Goal: Task Accomplishment & Management: Use online tool/utility

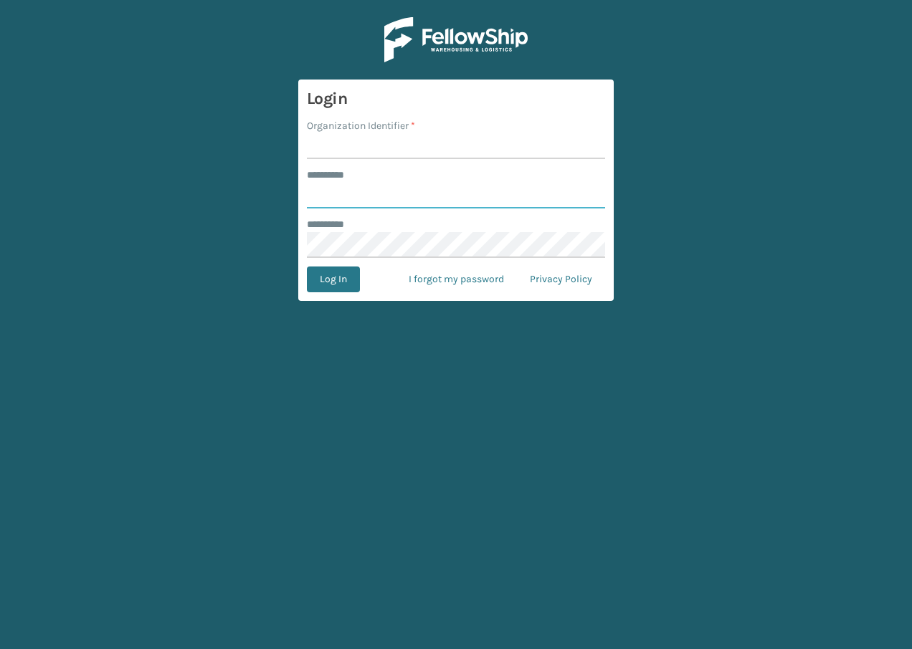
type input "**********"
click at [409, 219] on div "******** *" at bounding box center [456, 224] width 298 height 15
click at [337, 282] on button "Log In" at bounding box center [333, 280] width 53 height 26
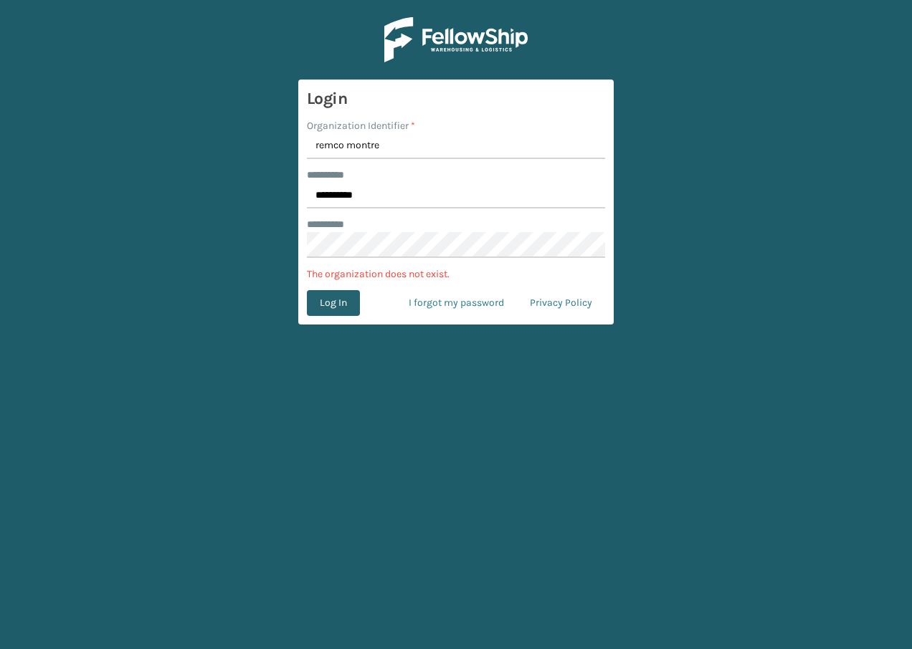
click at [344, 295] on button "Log In" at bounding box center [333, 303] width 53 height 26
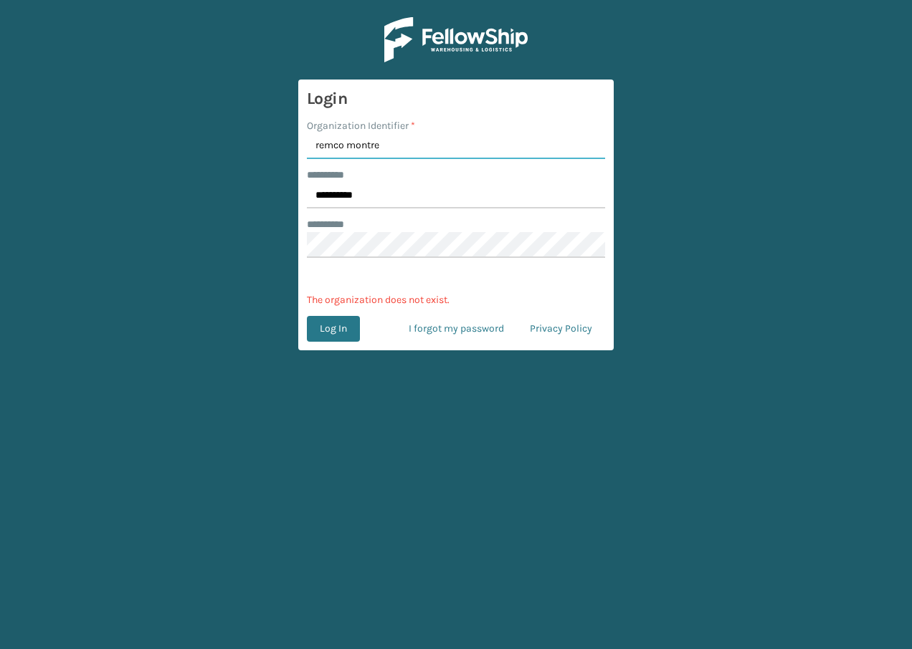
click at [383, 150] on input "remco montre" at bounding box center [456, 146] width 298 height 26
type input "remco [GEOGRAPHIC_DATA]"
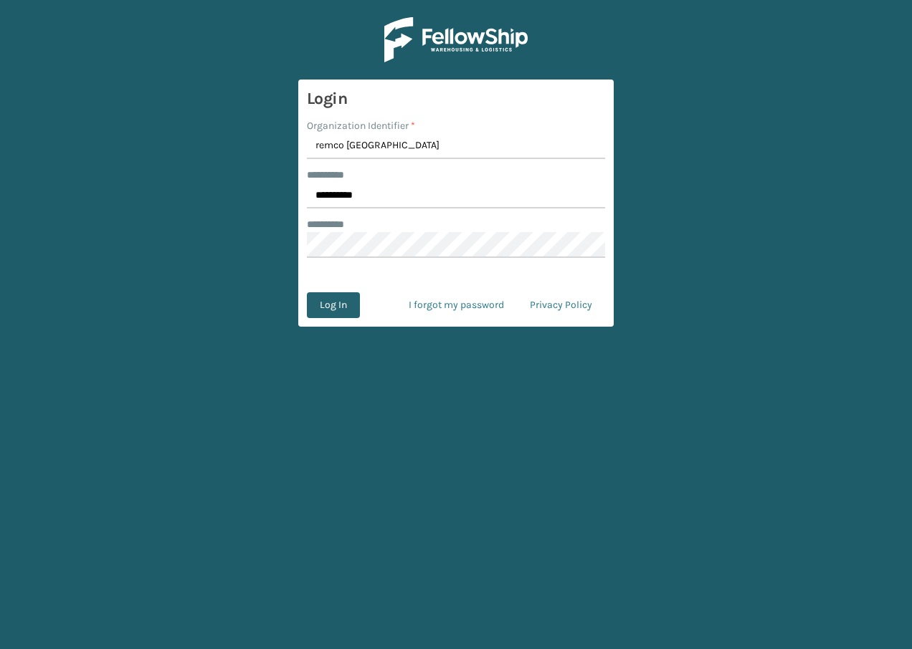
click at [336, 307] on button "Log In" at bounding box center [333, 305] width 53 height 26
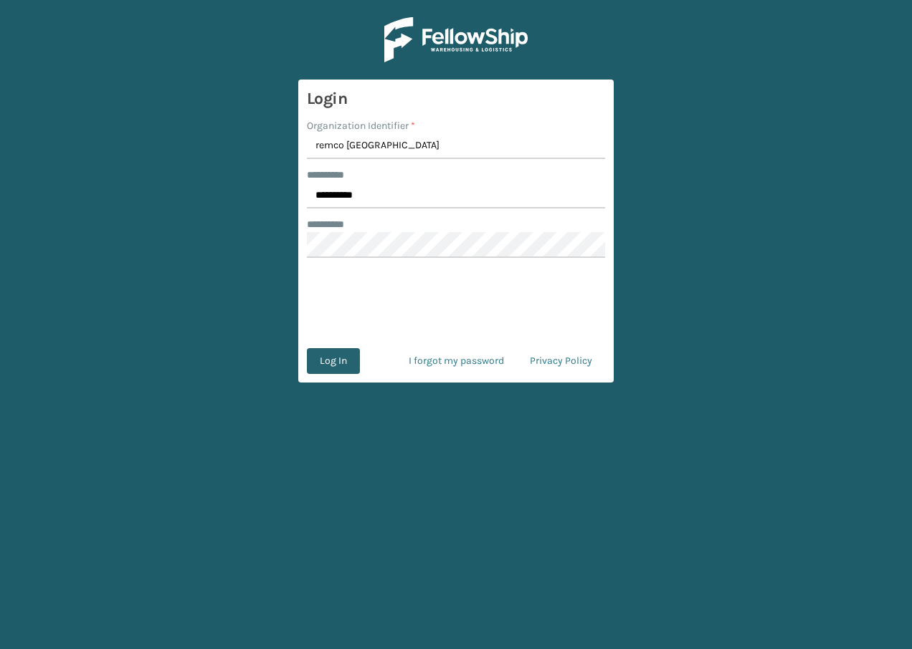
click at [338, 367] on button "Log In" at bounding box center [333, 361] width 53 height 26
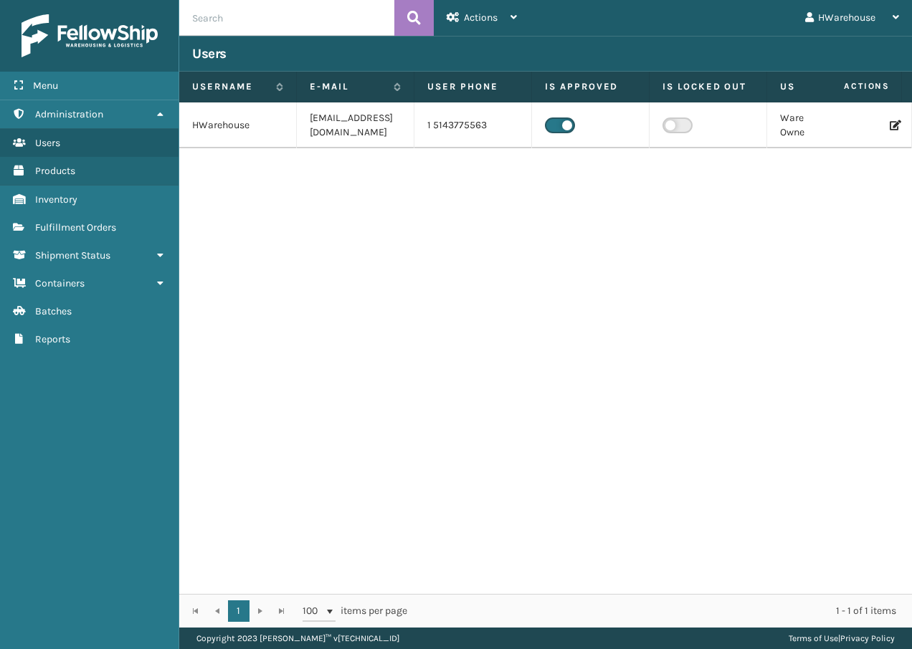
click at [219, 137] on td "HWarehouse" at bounding box center [238, 125] width 118 height 46
click at [82, 143] on link "Users" at bounding box center [89, 143] width 178 height 28
click at [80, 216] on link "Fulfillment Orders" at bounding box center [89, 228] width 178 height 28
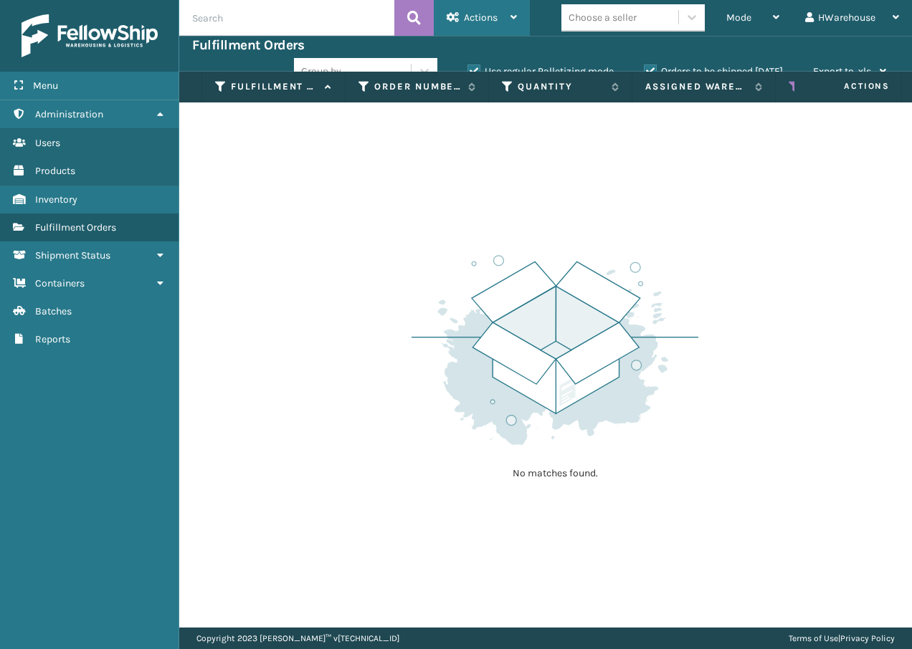
click at [467, 5] on div "Actions" at bounding box center [481, 18] width 70 height 36
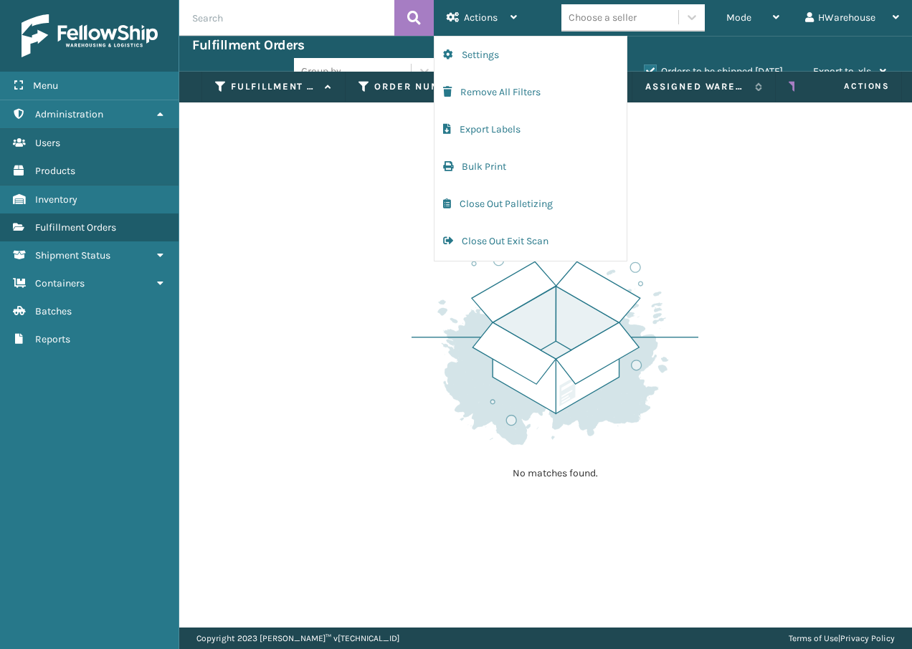
click at [326, 148] on div "No matches found." at bounding box center [545, 364] width 732 height 525
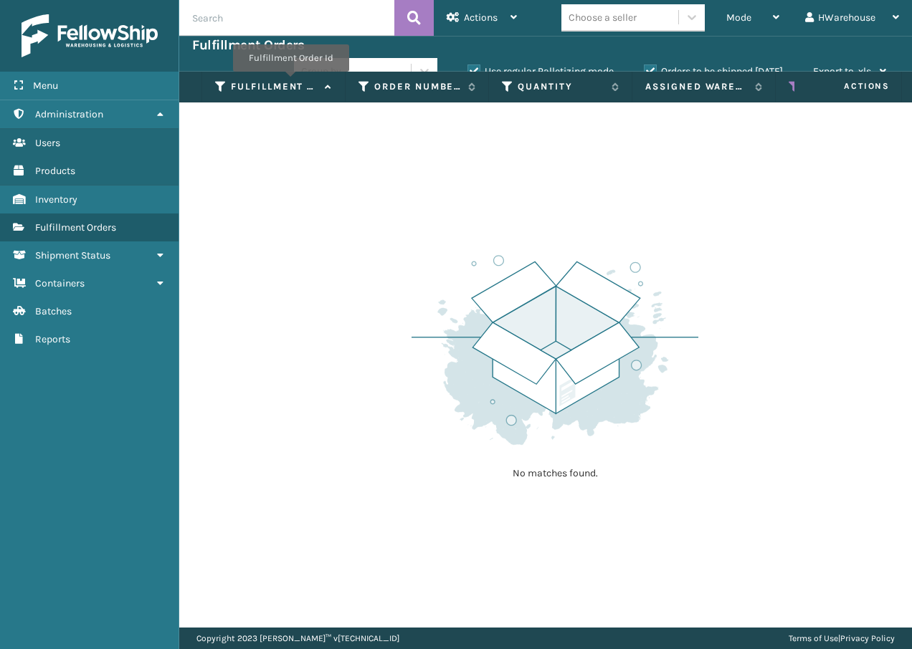
click at [290, 82] on label "Fulfillment Order Id" at bounding box center [274, 86] width 87 height 13
click at [507, 20] on div "Actions" at bounding box center [481, 18] width 70 height 36
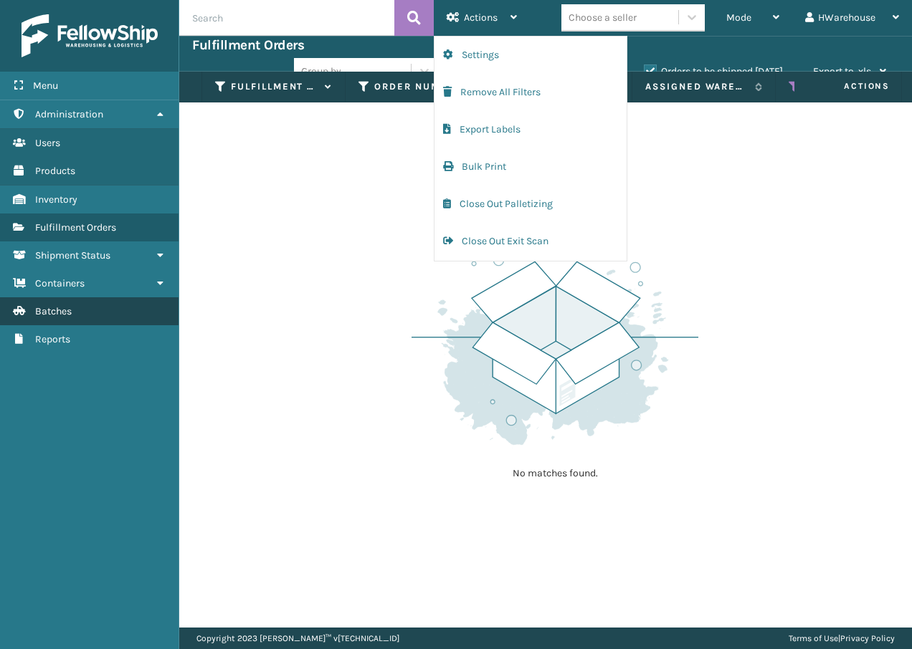
click at [66, 316] on span "Batches" at bounding box center [53, 311] width 37 height 12
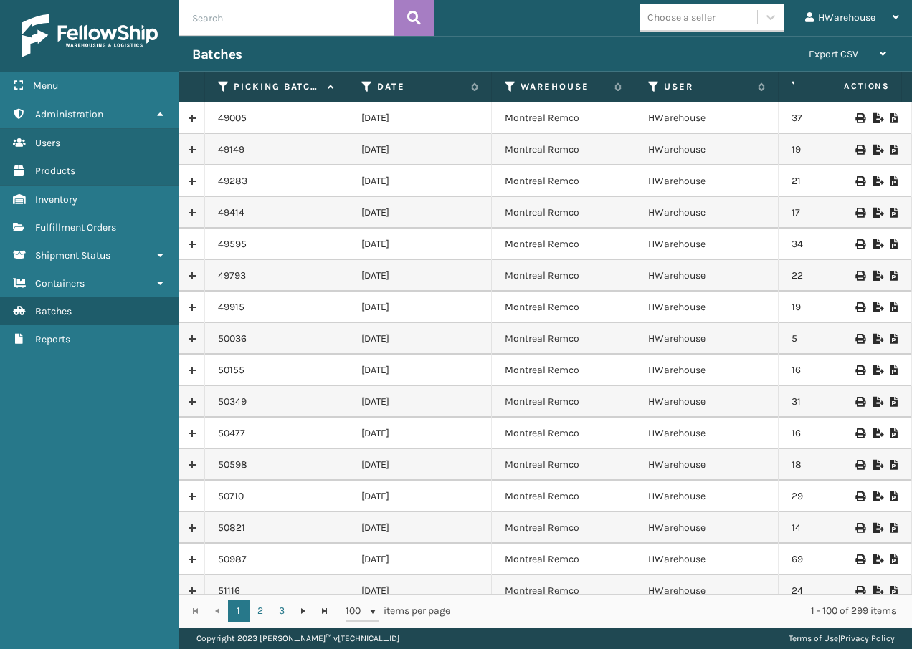
click at [282, 122] on td "49005" at bounding box center [276, 118] width 143 height 32
click at [54, 293] on link "Containers" at bounding box center [89, 283] width 178 height 28
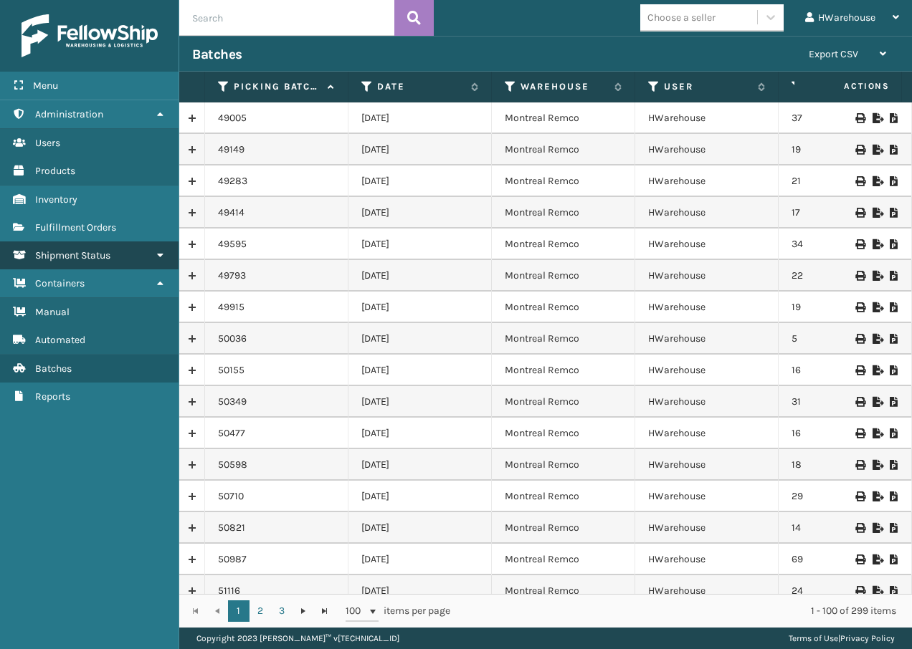
click at [80, 263] on link "Shipment Status" at bounding box center [89, 255] width 178 height 28
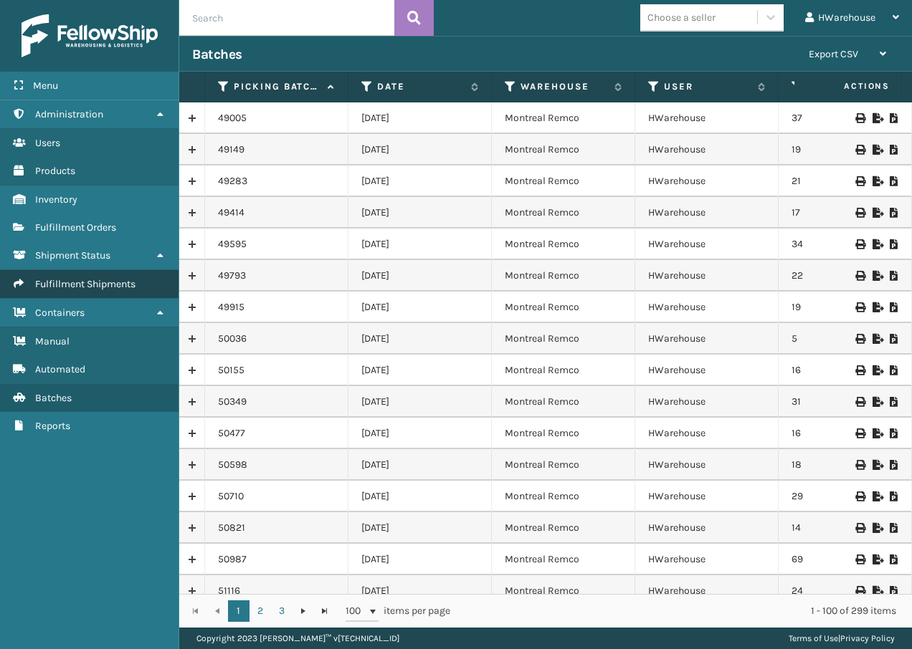
click at [87, 282] on span "Fulfillment Shipments" at bounding box center [85, 284] width 100 height 12
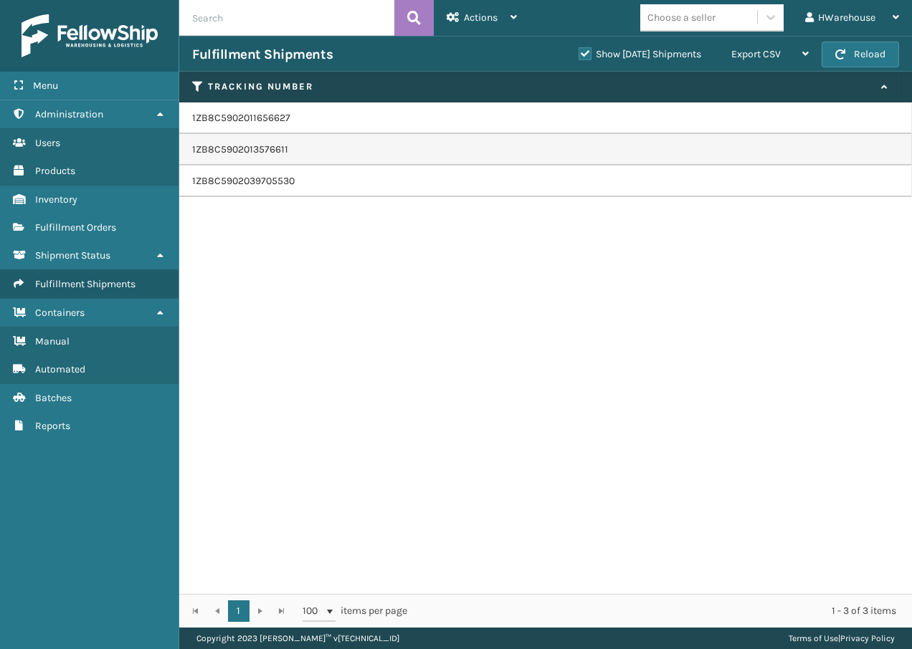
click at [300, 120] on td "1ZB8C5902011656627" at bounding box center [545, 118] width 732 height 32
click at [272, 116] on td "1ZB8C5902011656627" at bounding box center [545, 118] width 732 height 32
click at [283, 116] on td "1ZB8C5902011656627" at bounding box center [545, 118] width 732 height 32
drag, startPoint x: 283, startPoint y: 116, endPoint x: 463, endPoint y: 120, distance: 179.9
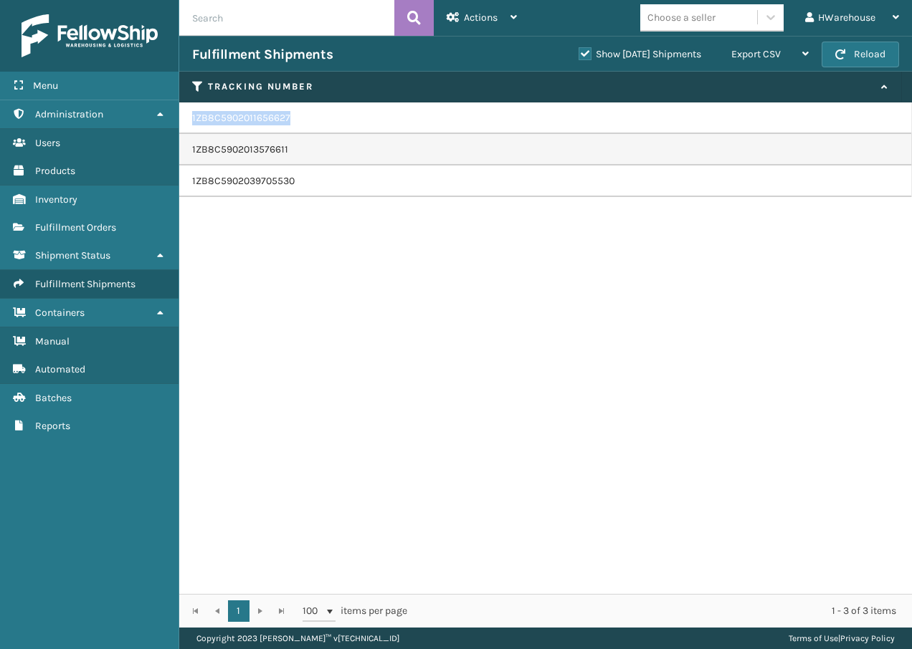
click at [463, 120] on td "1ZB8C5902011656627" at bounding box center [545, 118] width 732 height 32
click at [778, 50] on span "Export CSV" at bounding box center [755, 54] width 49 height 12
click at [563, 85] on label "Tracking Number" at bounding box center [541, 86] width 666 height 13
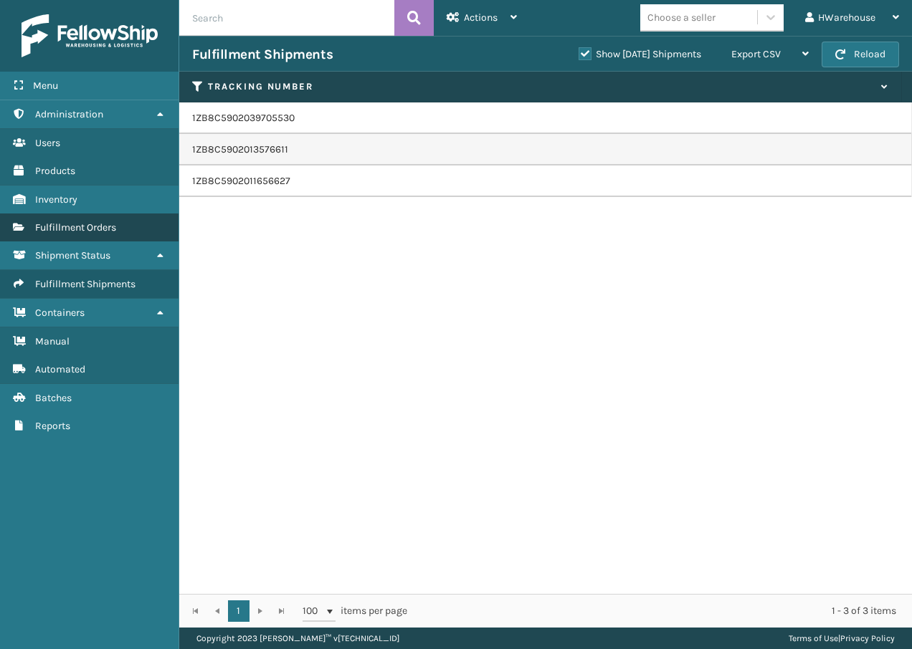
click at [123, 239] on link "Fulfillment Orders" at bounding box center [89, 228] width 178 height 28
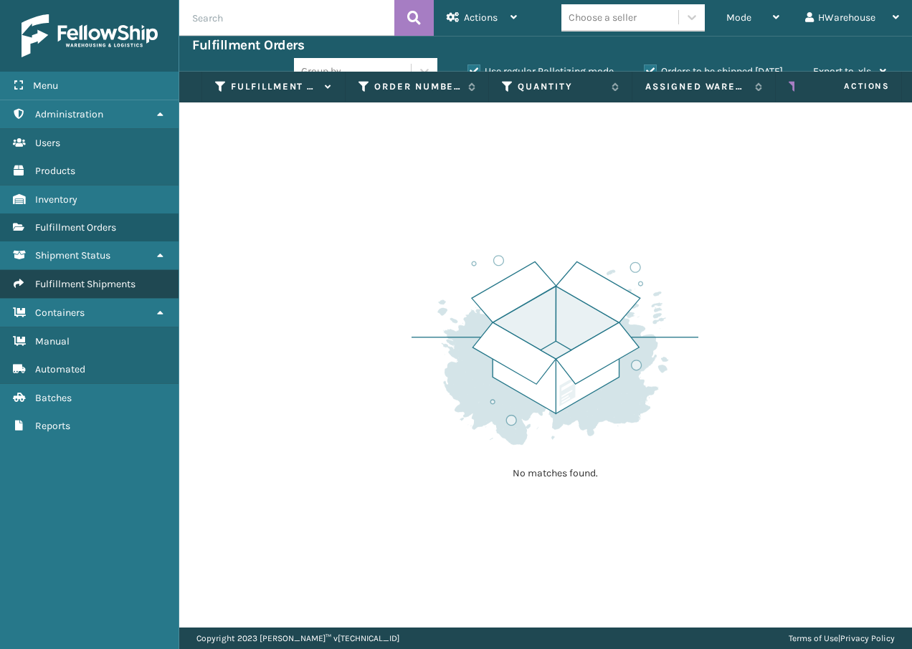
click at [122, 286] on span "Fulfillment Shipments" at bounding box center [85, 284] width 100 height 12
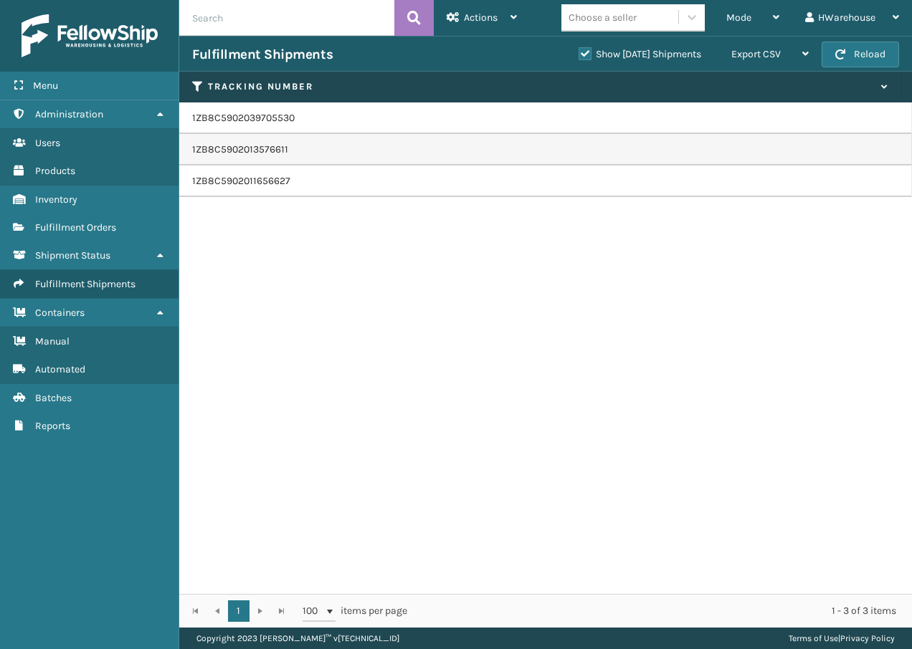
click at [275, 128] on td "1ZB8C5902039705530" at bounding box center [545, 118] width 732 height 32
click at [294, 118] on td "1ZB8C5902039705530" at bounding box center [545, 118] width 732 height 32
click at [267, 123] on td "1ZB8C5902039705530" at bounding box center [545, 118] width 732 height 32
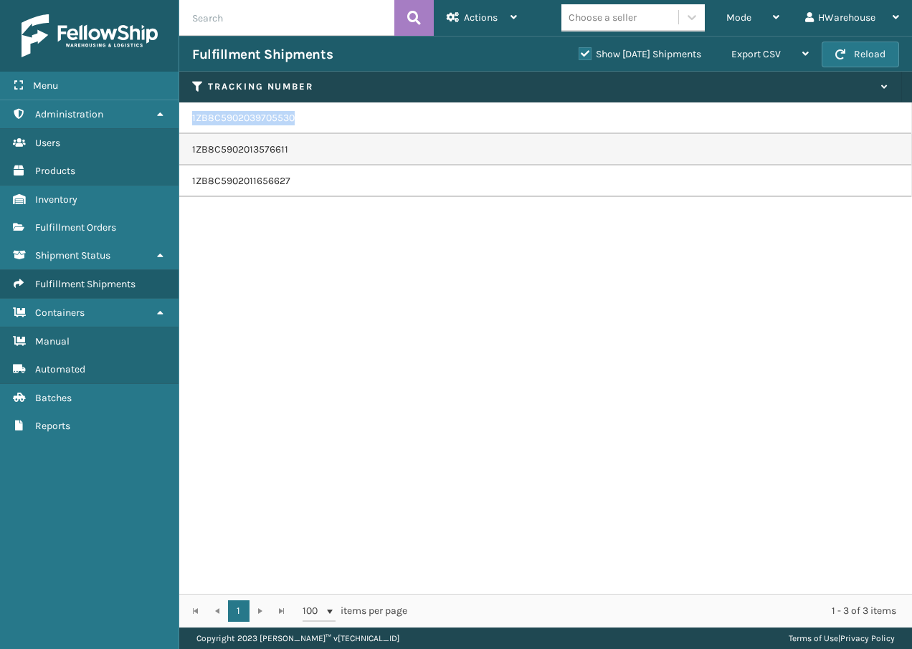
drag, startPoint x: 267, startPoint y: 123, endPoint x: 361, endPoint y: 123, distance: 93.9
click at [361, 123] on td "1ZB8C5902039705530" at bounding box center [545, 118] width 732 height 32
click at [776, 54] on span "Export CSV" at bounding box center [755, 54] width 49 height 12
click at [540, 105] on td "1ZB8C5902039705530" at bounding box center [545, 118] width 732 height 32
click at [504, 4] on div "Actions" at bounding box center [481, 18] width 70 height 36
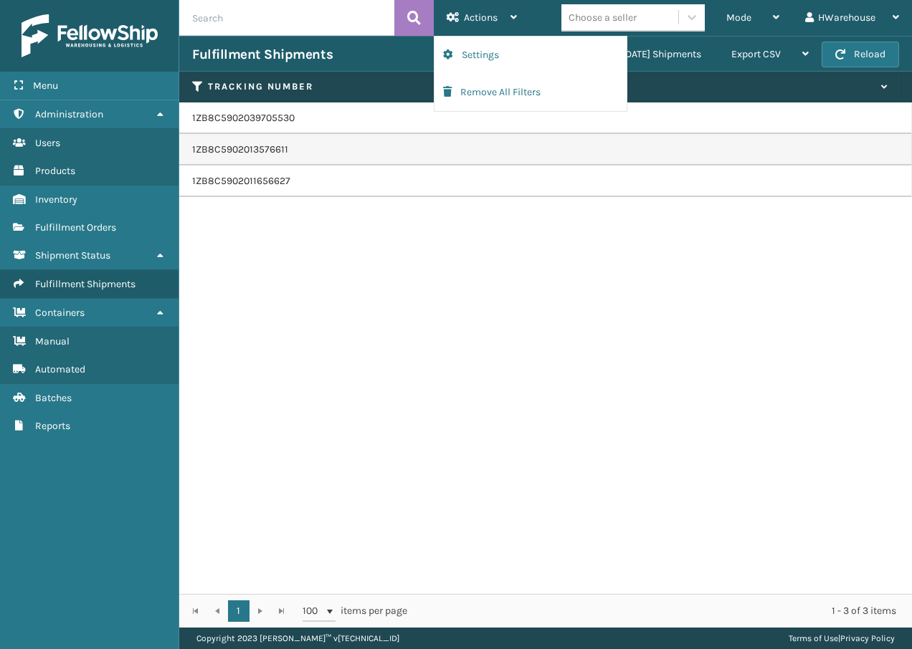
click at [363, 235] on div "1ZB8C5902039705530 1ZB8C5902013576611 1ZB8C5902011656627" at bounding box center [545, 348] width 732 height 492
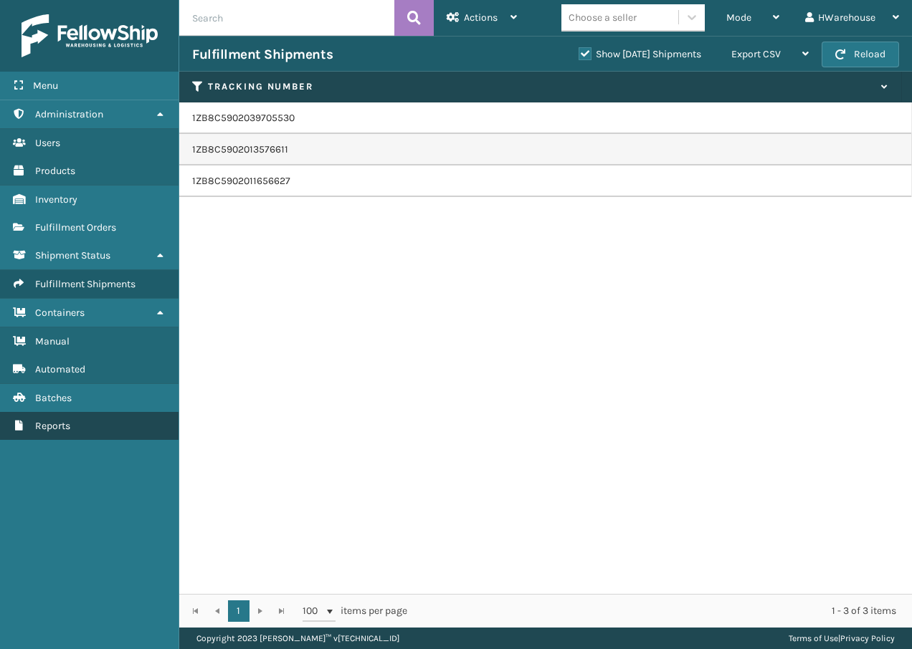
click at [110, 418] on link "Reports" at bounding box center [89, 426] width 178 height 28
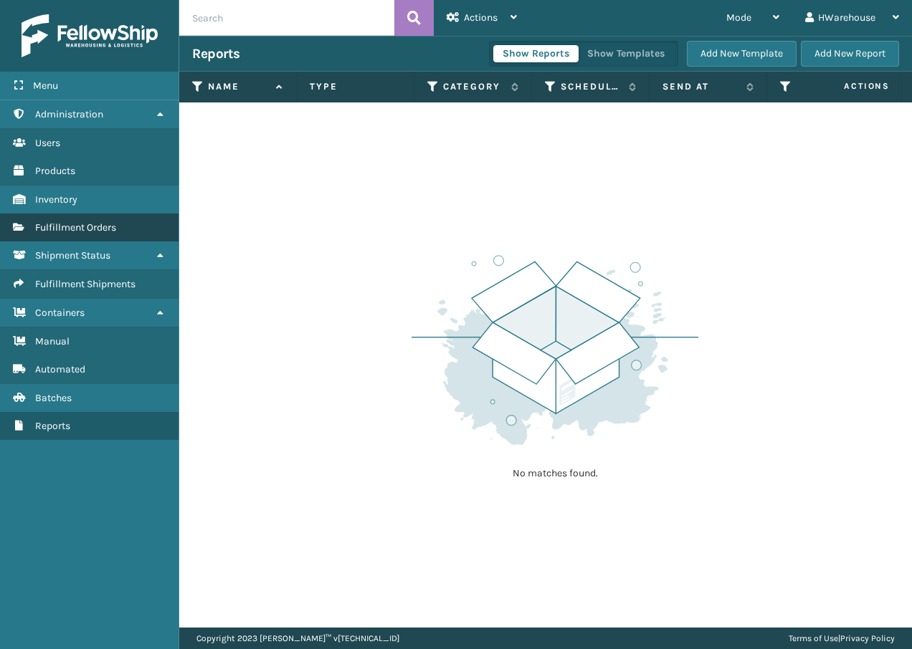
click at [119, 229] on link "Fulfillment Orders" at bounding box center [89, 228] width 178 height 28
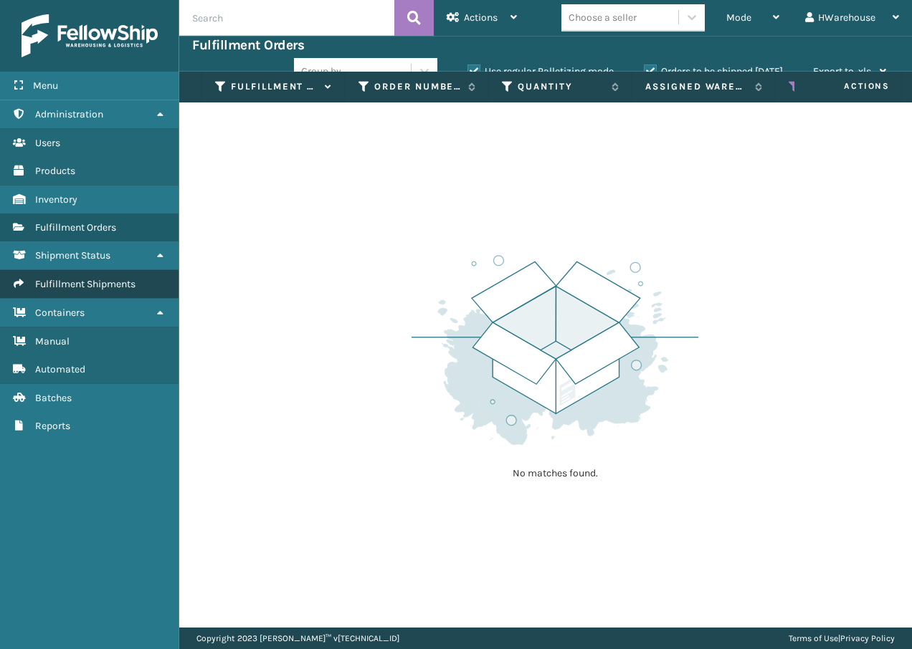
click at [128, 278] on span "Fulfillment Shipments" at bounding box center [85, 284] width 100 height 12
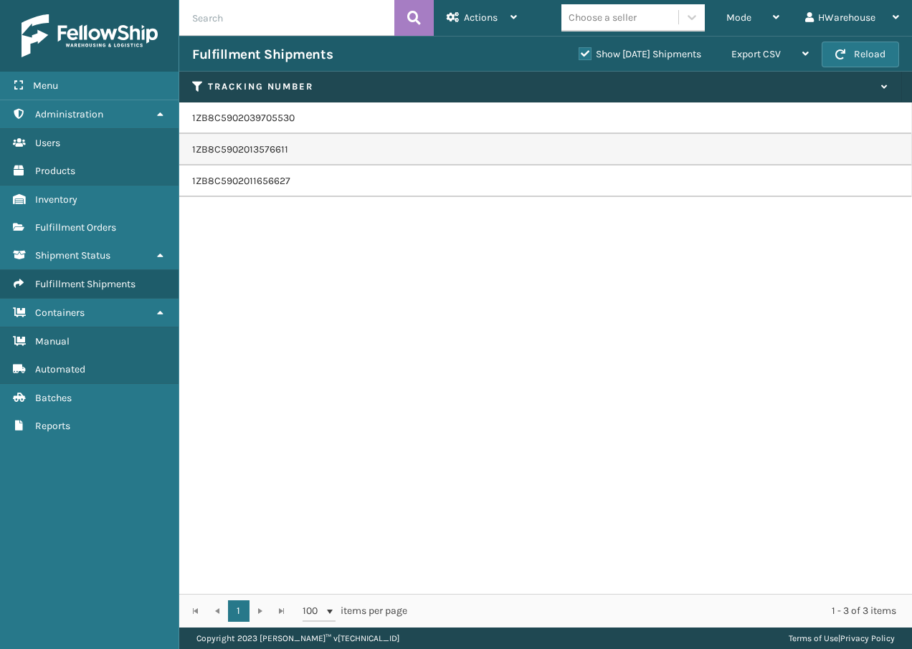
click at [276, 119] on td "1ZB8C5902039705530" at bounding box center [545, 118] width 732 height 32
drag, startPoint x: 276, startPoint y: 119, endPoint x: 416, endPoint y: 113, distance: 140.6
click at [416, 113] on td "1ZB8C5902039705530" at bounding box center [545, 118] width 732 height 32
click at [888, 86] on th "Tracking Number" at bounding box center [540, 87] width 722 height 31
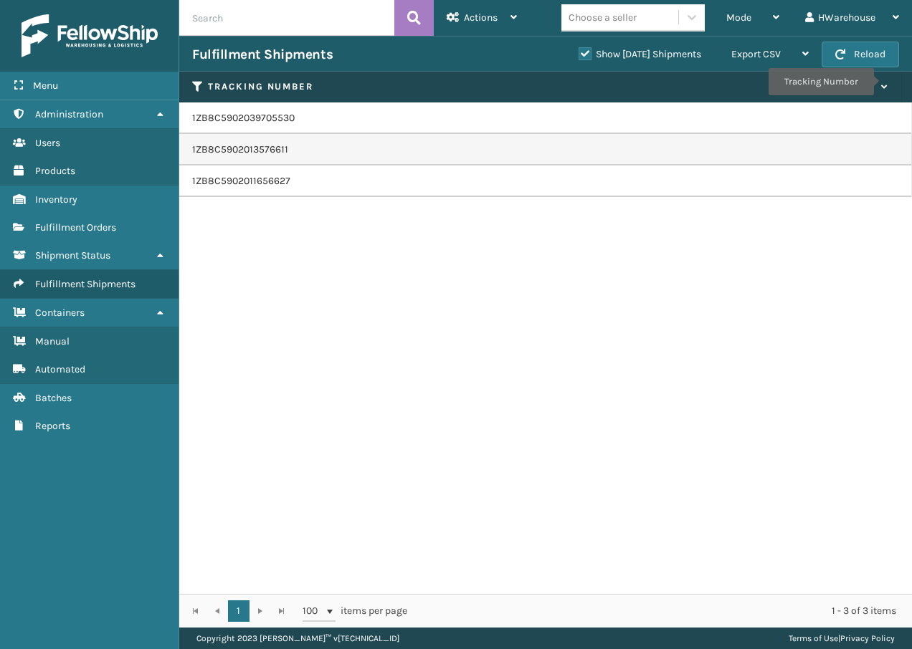
click at [883, 82] on icon at bounding box center [881, 86] width 11 height 9
click at [689, 20] on icon at bounding box center [691, 17] width 14 height 14
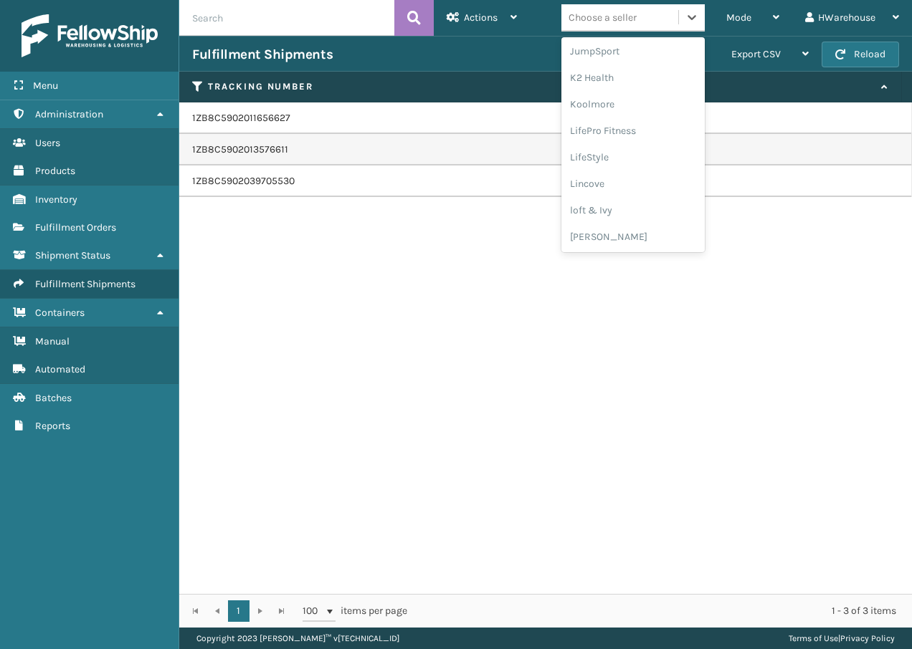
scroll to position [454, 0]
click at [514, 294] on div "1ZB8C5902011656627 1ZB8C5902013576611 1ZB8C5902039705530" at bounding box center [545, 348] width 732 height 492
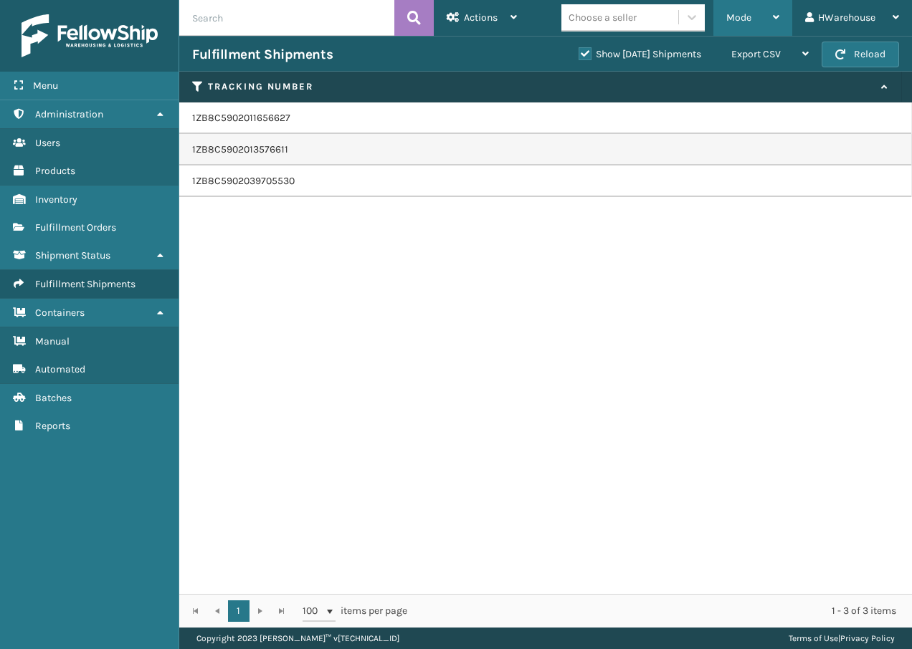
click at [767, 21] on div "Mode" at bounding box center [752, 18] width 53 height 36
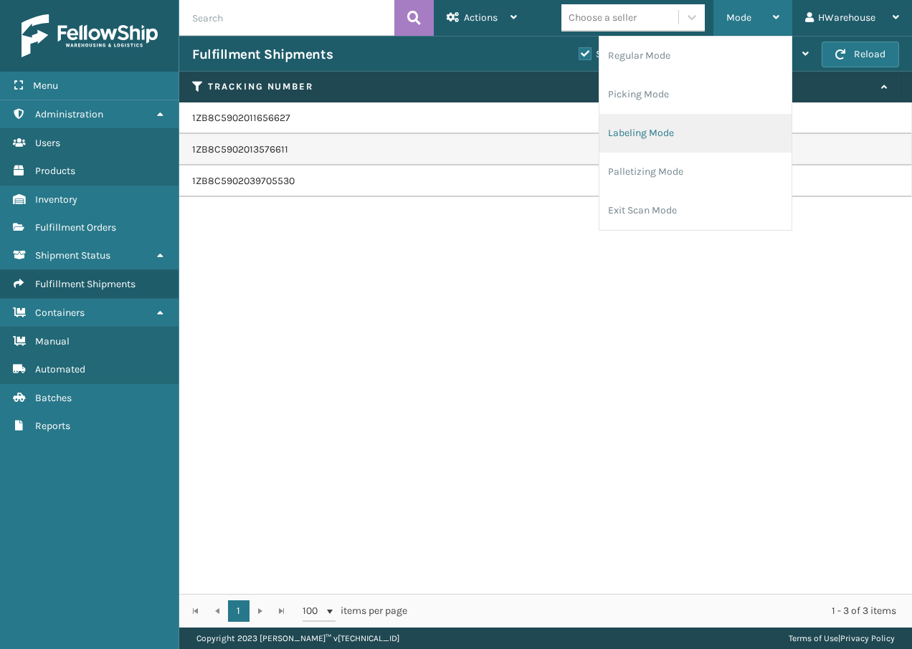
click at [686, 129] on li "Labeling Mode" at bounding box center [695, 133] width 192 height 39
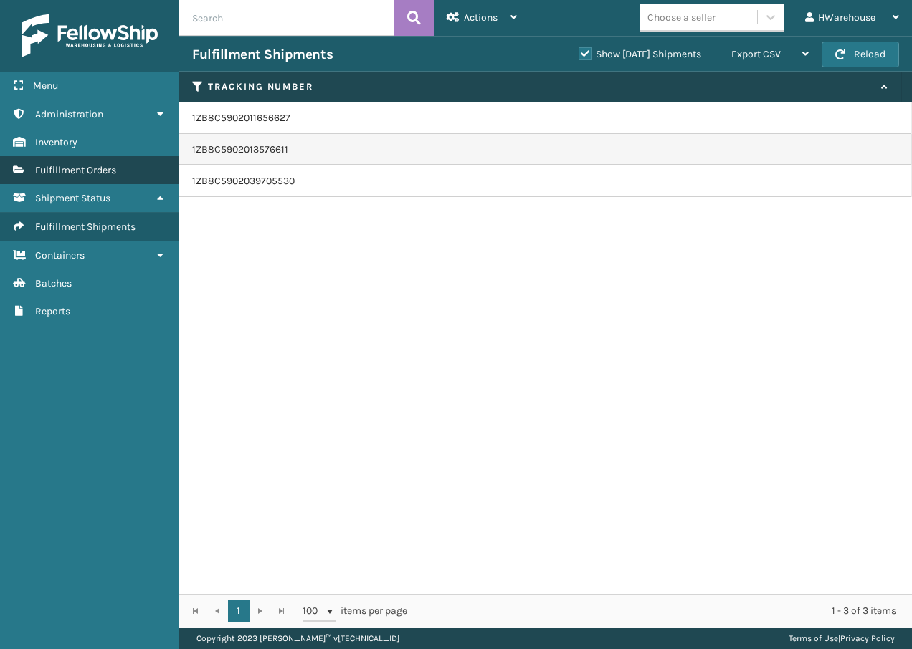
click at [98, 173] on span "Fulfillment Orders" at bounding box center [75, 170] width 81 height 12
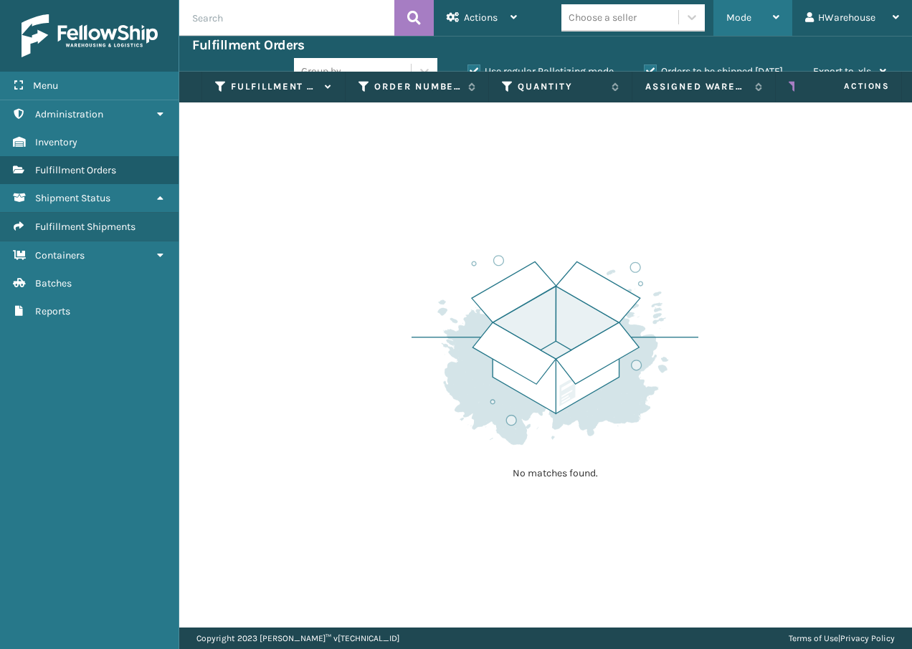
click at [751, 27] on div "Mode" at bounding box center [752, 18] width 53 height 36
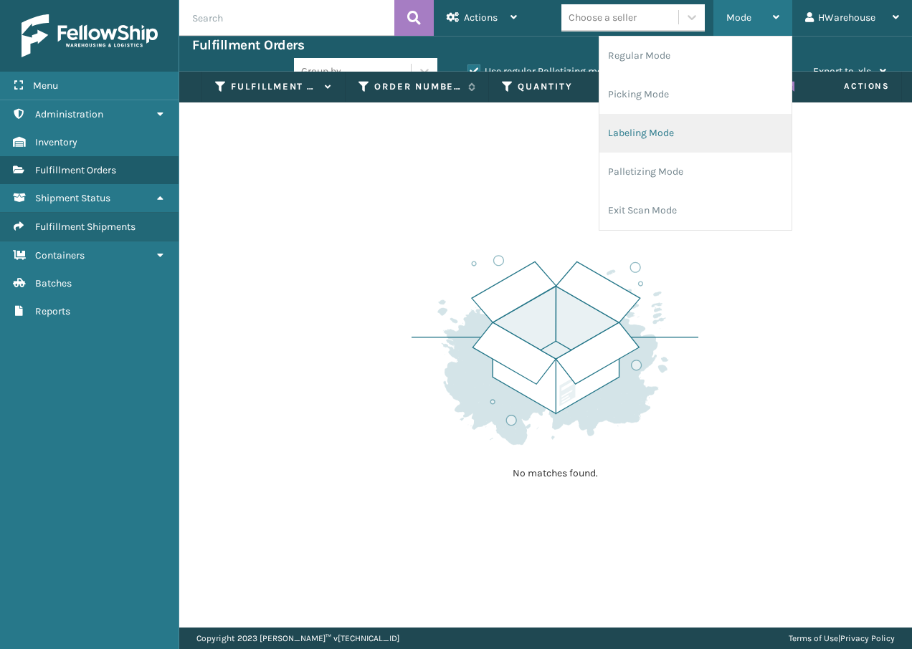
click at [686, 138] on li "Labeling Mode" at bounding box center [695, 133] width 192 height 39
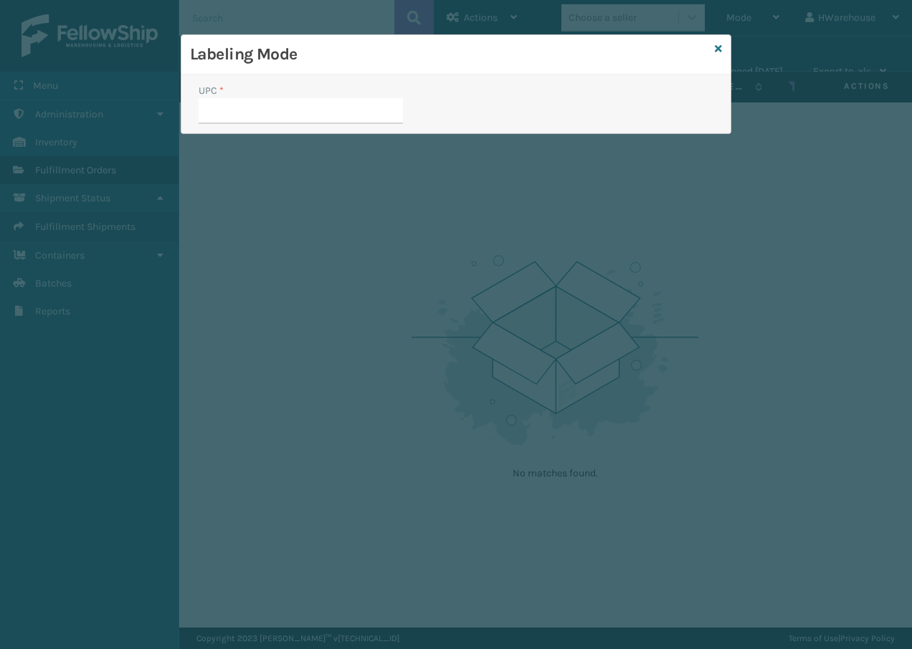
click at [282, 115] on input "UPC *" at bounding box center [300, 111] width 204 height 26
click at [716, 46] on icon at bounding box center [717, 49] width 7 height 10
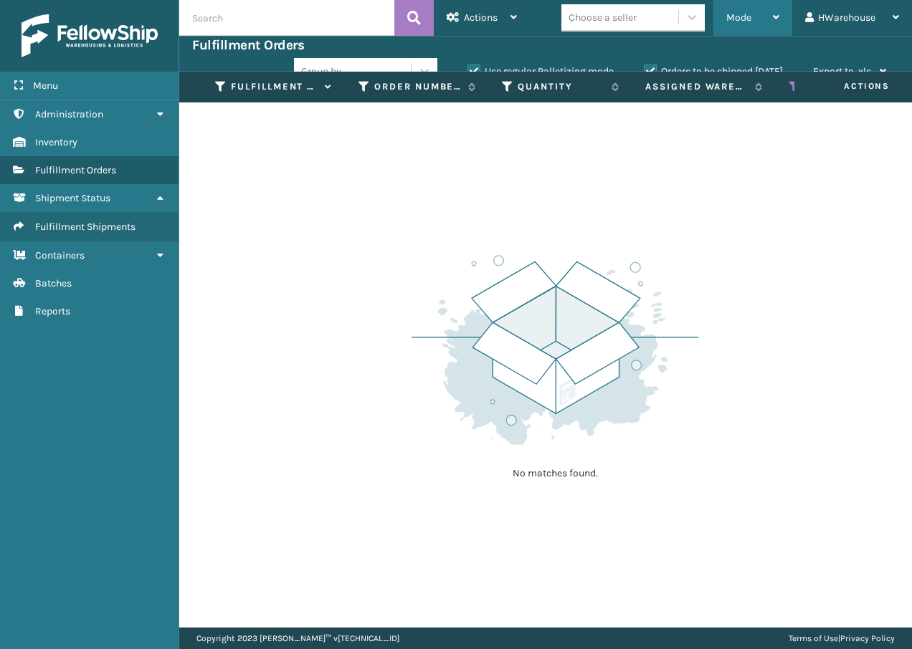
click at [760, 14] on div "Mode" at bounding box center [752, 18] width 53 height 36
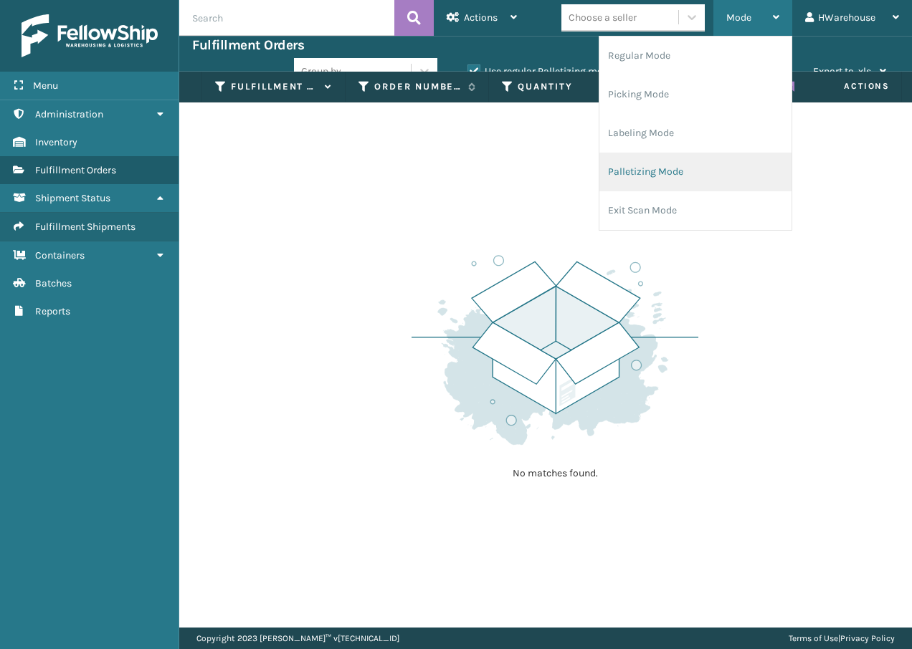
click at [712, 161] on li "Palletizing Mode" at bounding box center [695, 172] width 192 height 39
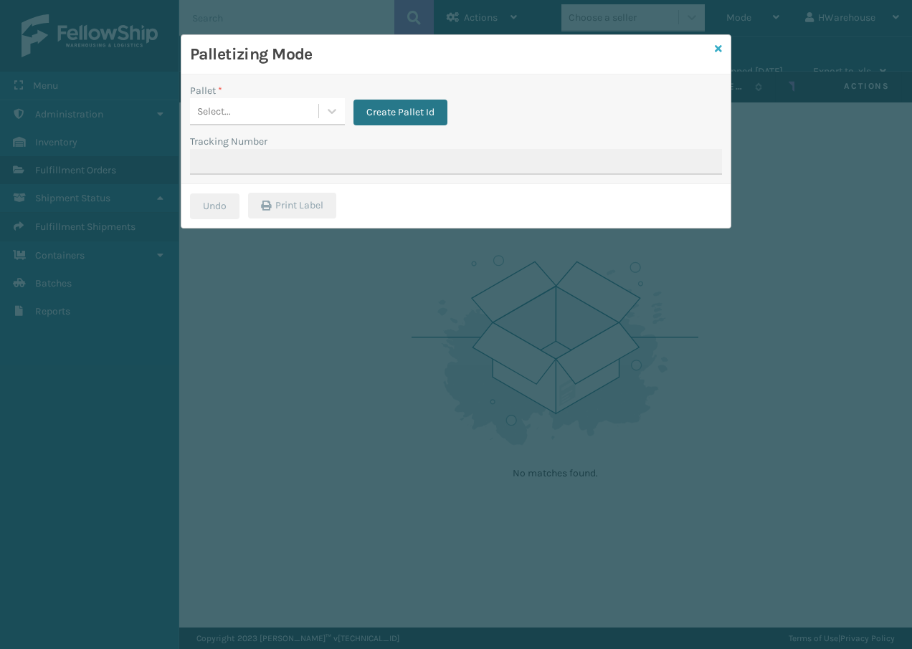
click at [714, 52] on icon at bounding box center [717, 49] width 7 height 10
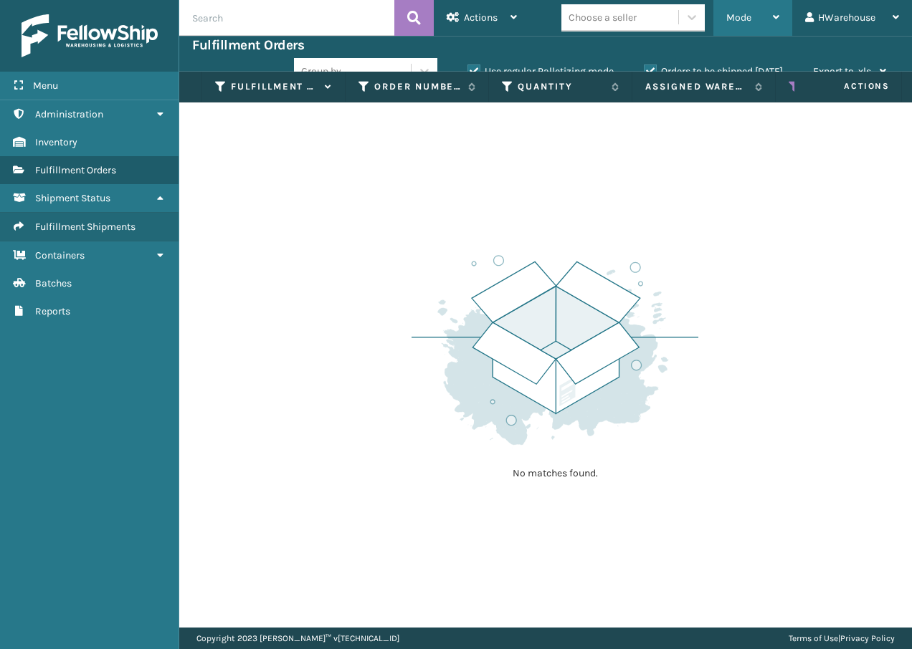
click at [759, 21] on div "Mode" at bounding box center [752, 18] width 53 height 36
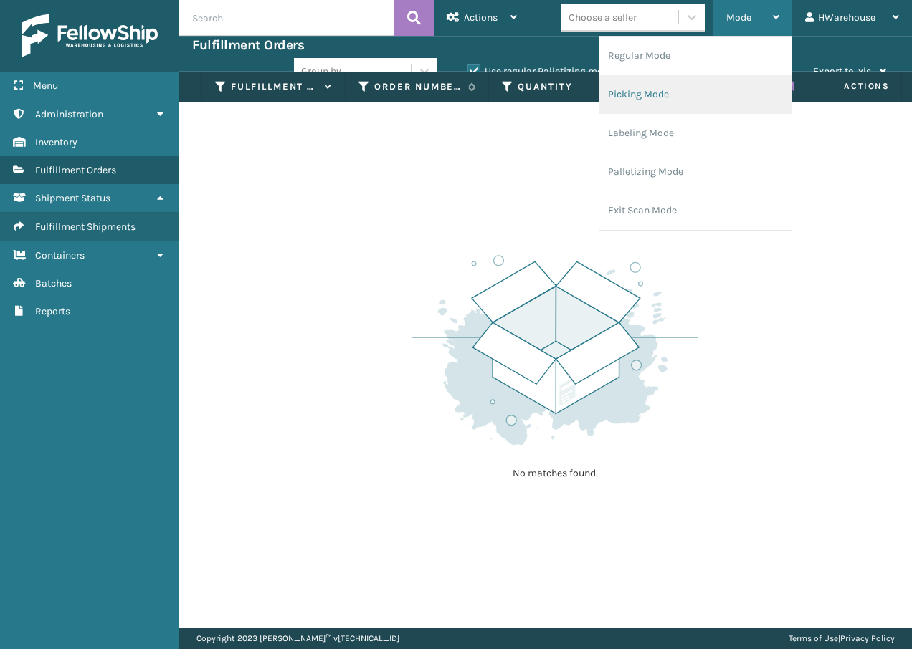
click at [695, 90] on li "Picking Mode" at bounding box center [695, 94] width 192 height 39
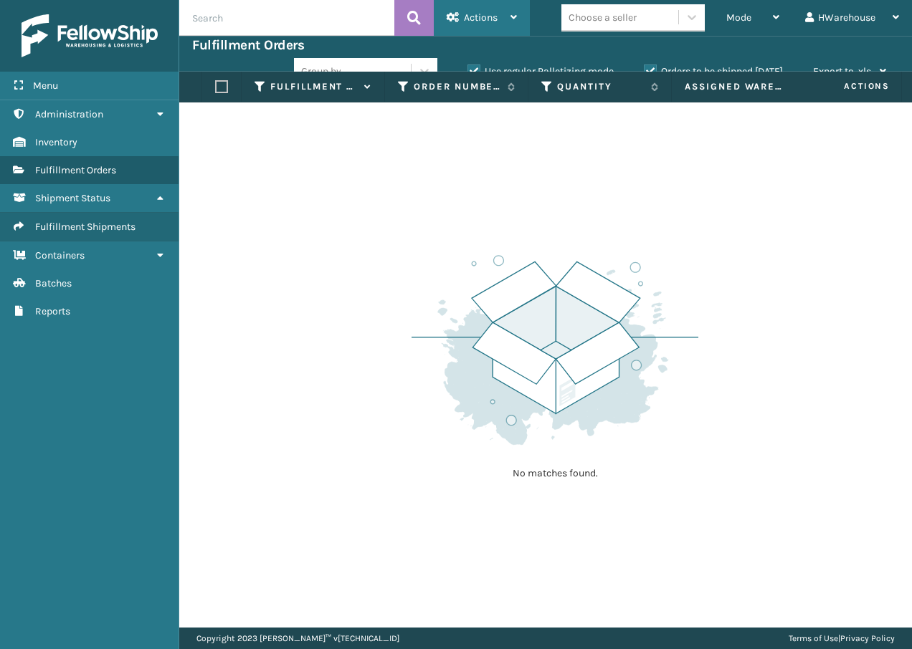
click at [516, 12] on icon at bounding box center [513, 17] width 6 height 10
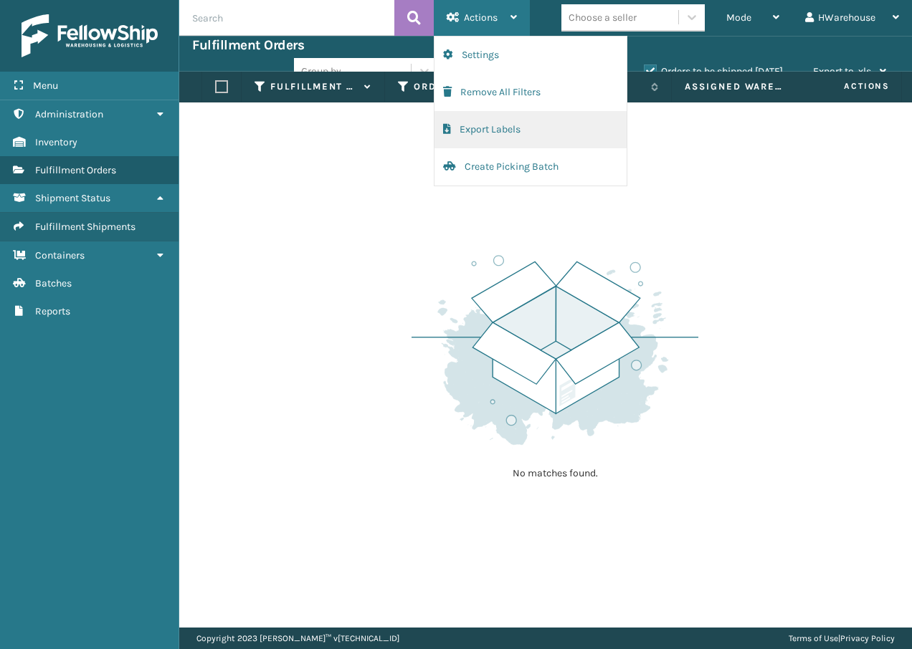
click at [477, 122] on button "Export Labels" at bounding box center [530, 129] width 192 height 37
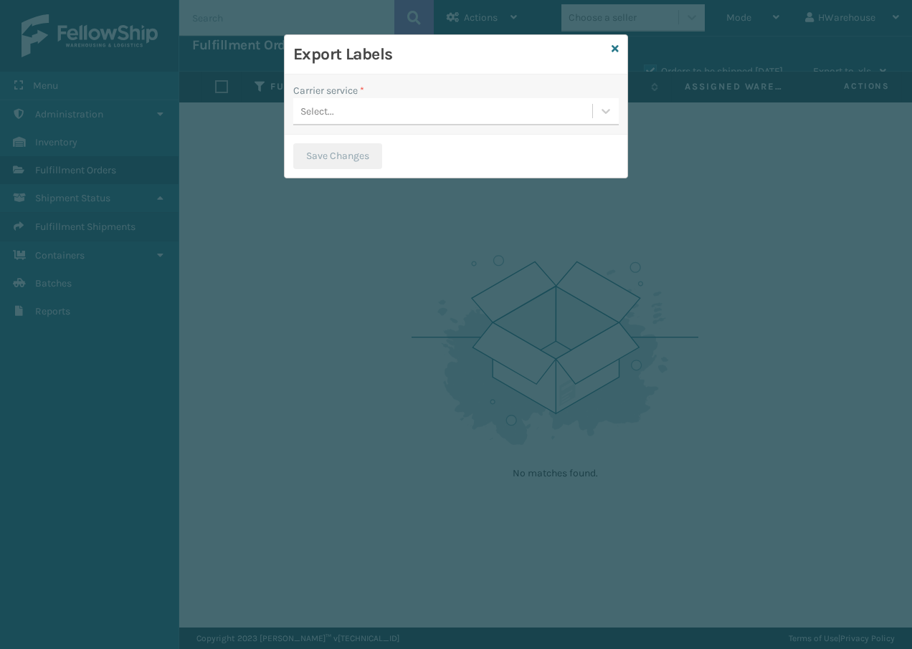
click at [475, 102] on div "Select..." at bounding box center [442, 112] width 299 height 24
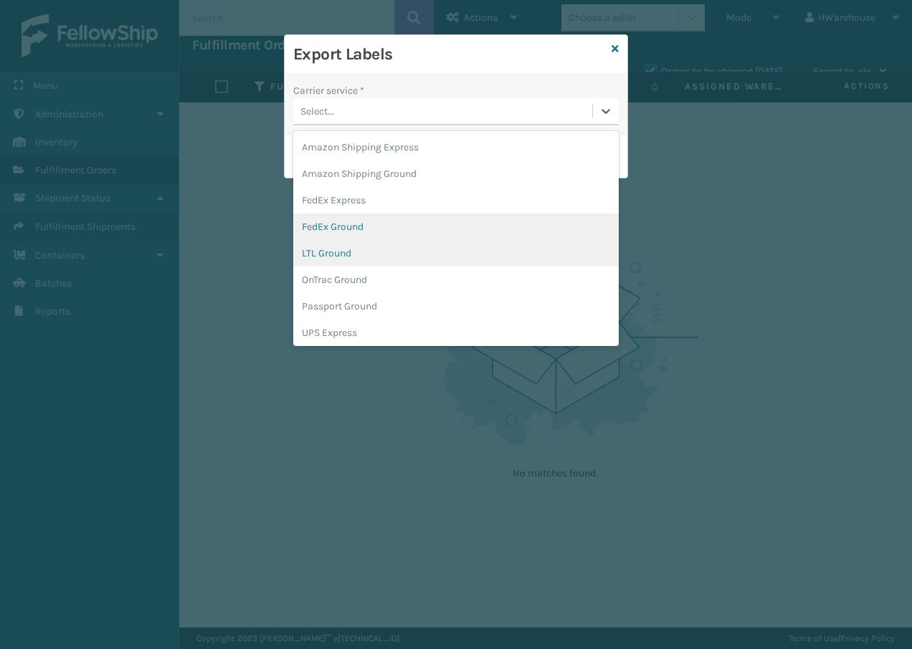
scroll to position [82, 0]
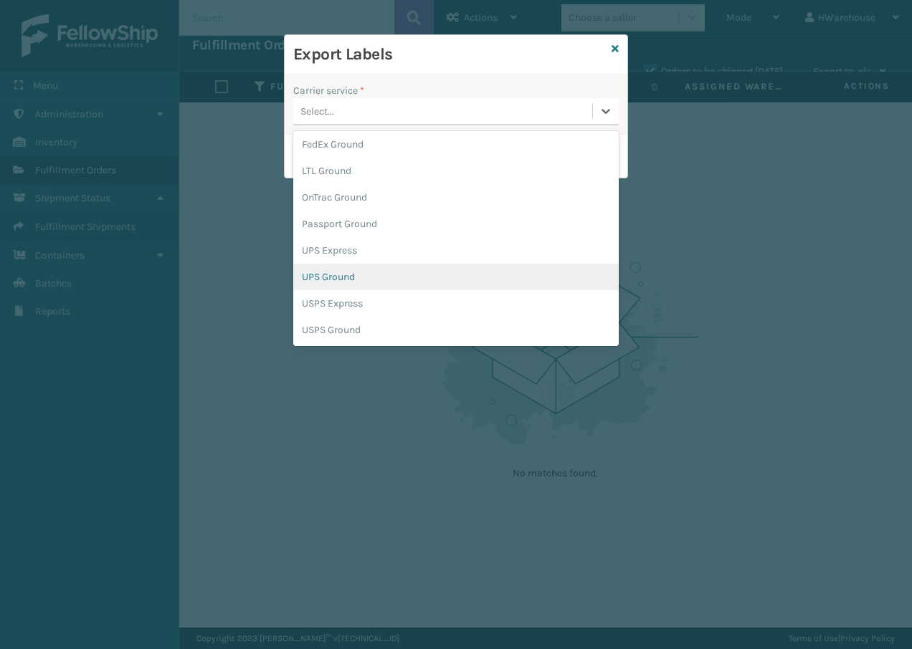
click at [421, 267] on div "UPS Ground" at bounding box center [455, 277] width 325 height 27
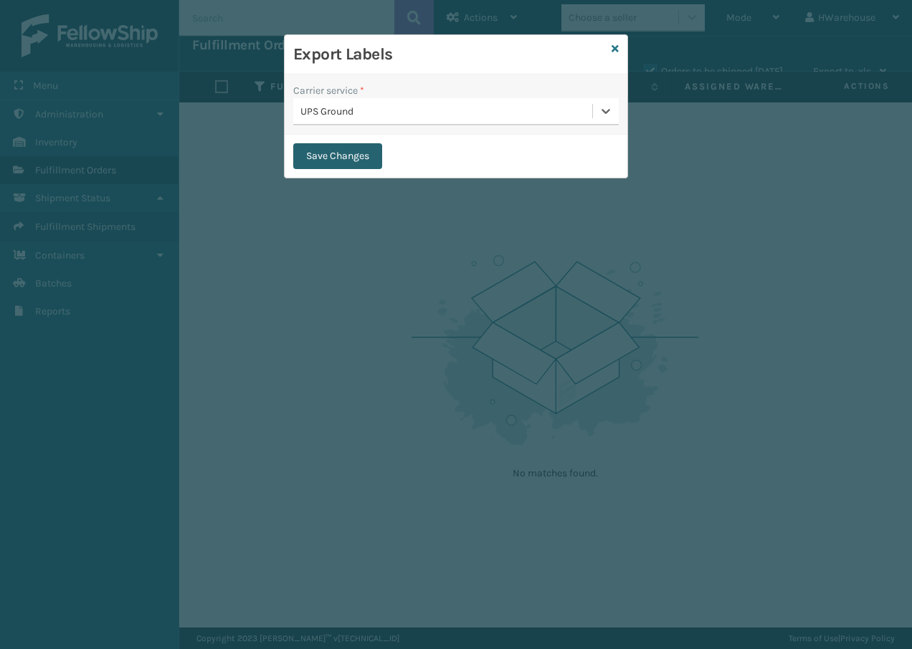
click at [375, 156] on button "Save Changes" at bounding box center [337, 156] width 89 height 26
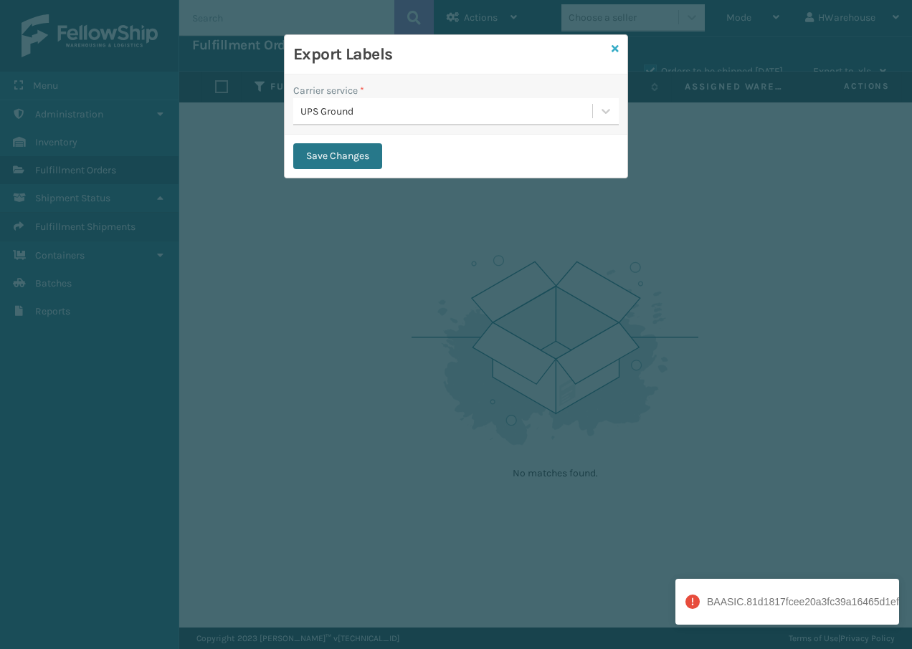
click at [618, 47] on icon at bounding box center [614, 49] width 7 height 10
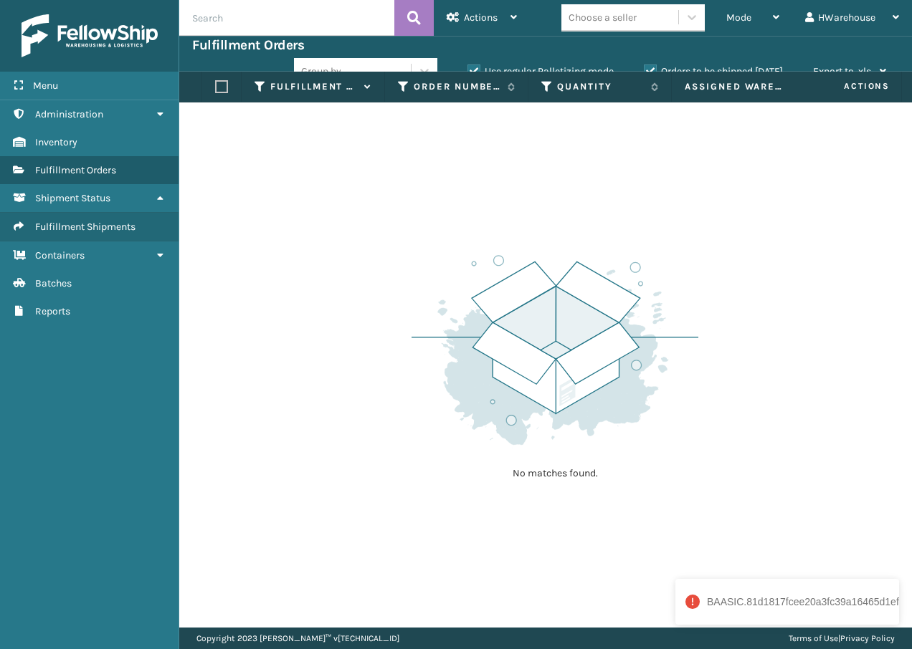
click at [660, 159] on div "No matches found." at bounding box center [545, 364] width 732 height 525
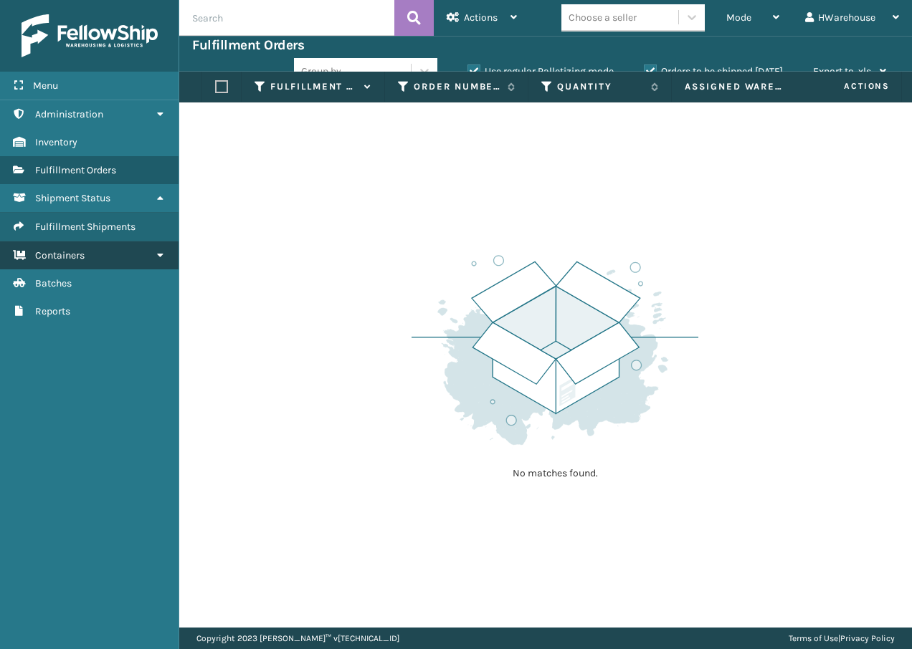
click at [83, 261] on span "Containers" at bounding box center [59, 255] width 49 height 12
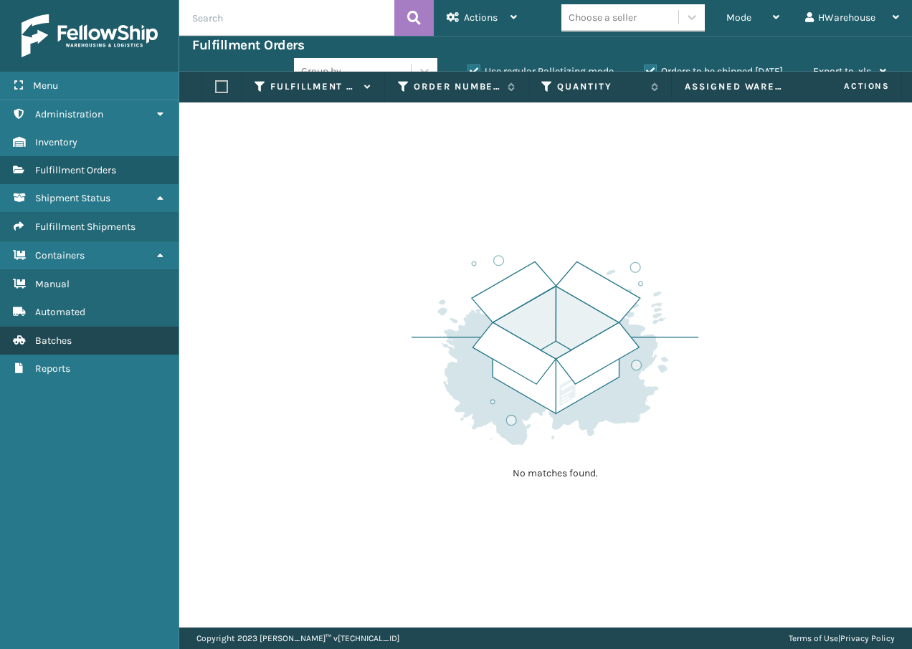
click at [104, 338] on link "Batches" at bounding box center [89, 341] width 178 height 28
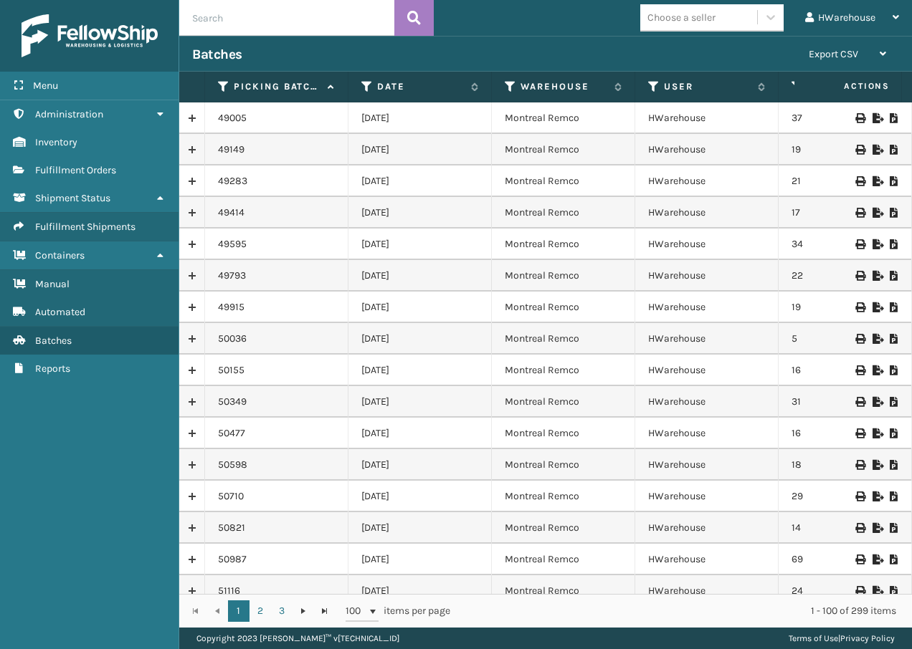
click at [855, 119] on icon at bounding box center [859, 118] width 9 height 10
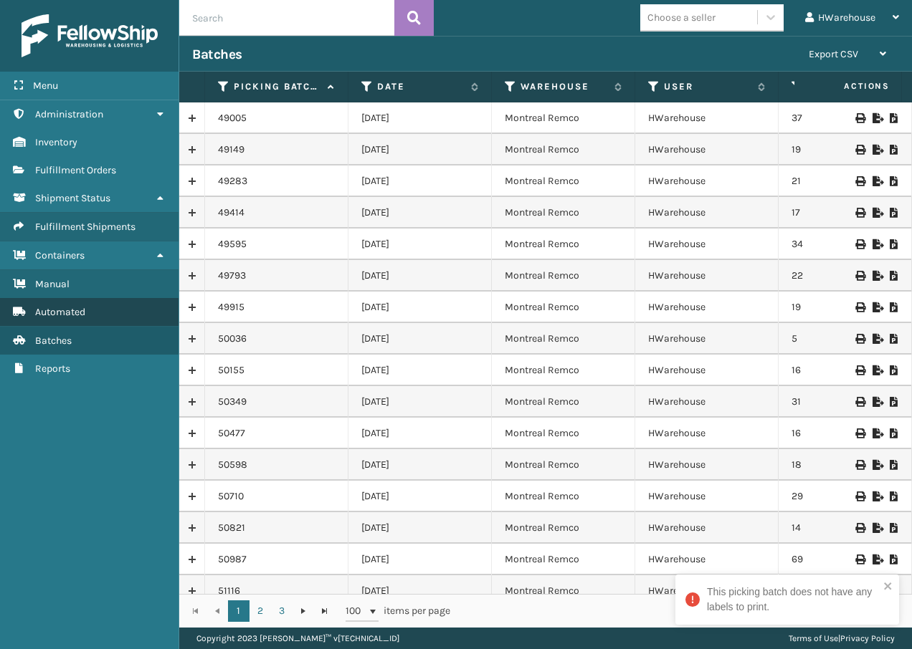
click at [115, 315] on link "Automated" at bounding box center [89, 312] width 178 height 28
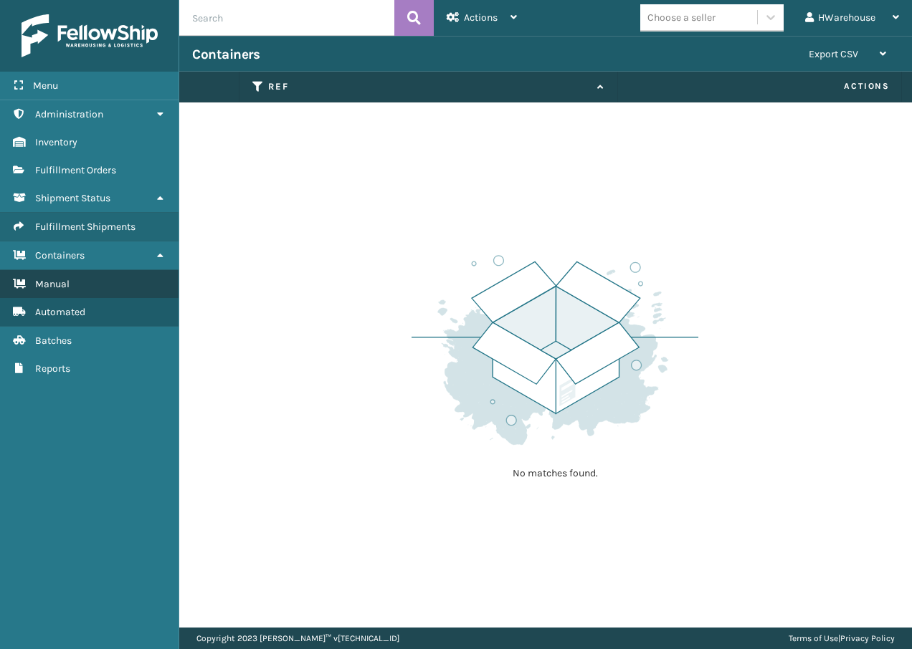
click at [102, 277] on link "Manual" at bounding box center [89, 284] width 178 height 28
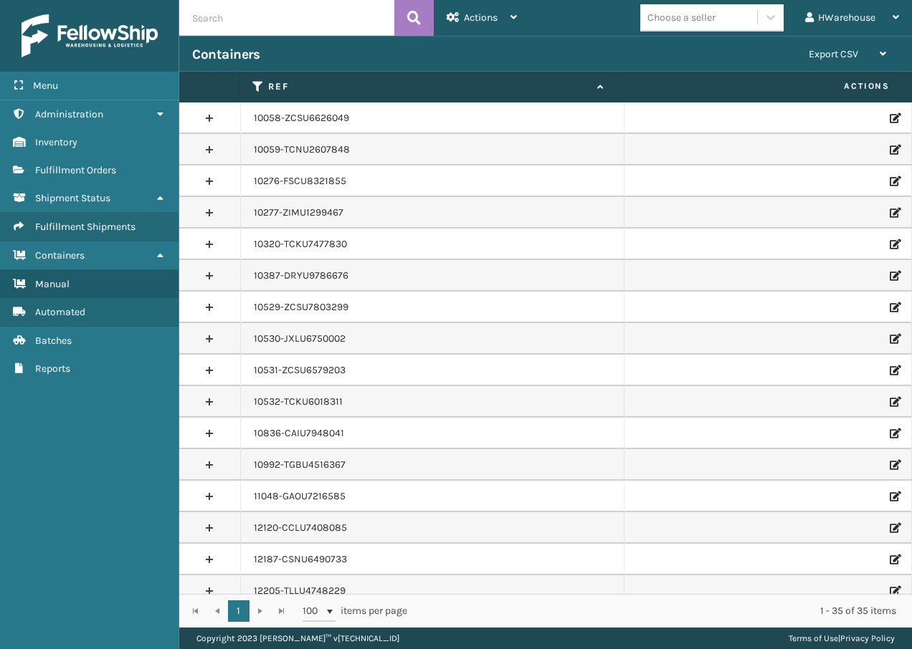
click at [451, 117] on div "10058-ZCSU6626049" at bounding box center [432, 118] width 357 height 14
click at [99, 230] on span "Fulfillment Shipments" at bounding box center [85, 227] width 100 height 12
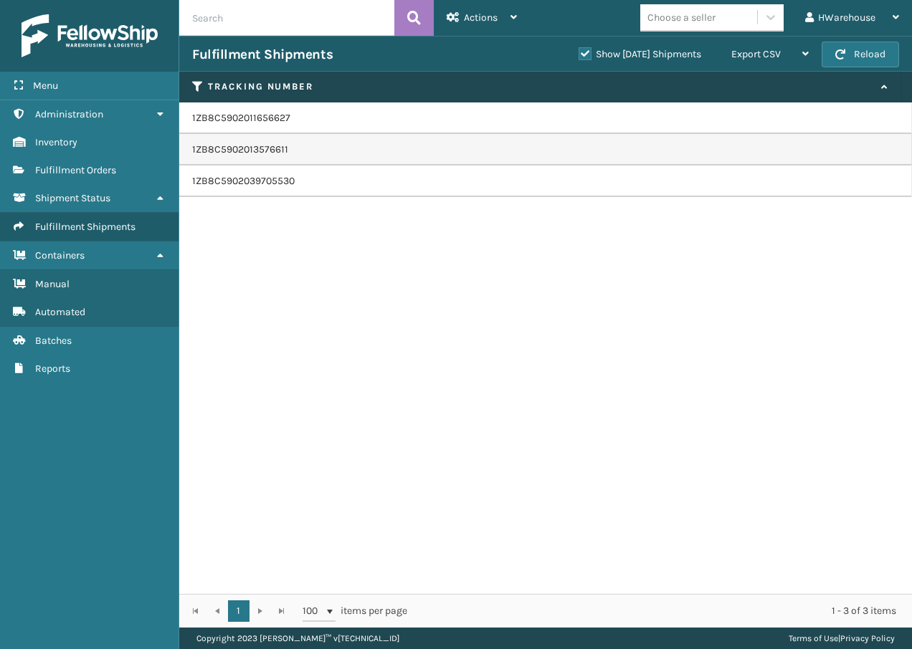
click at [779, 136] on td "1ZB8C5902013576611" at bounding box center [545, 150] width 732 height 32
click at [249, 125] on td "1ZB8C5902011656627" at bounding box center [545, 118] width 732 height 32
click at [63, 113] on span "Administration" at bounding box center [69, 114] width 68 height 12
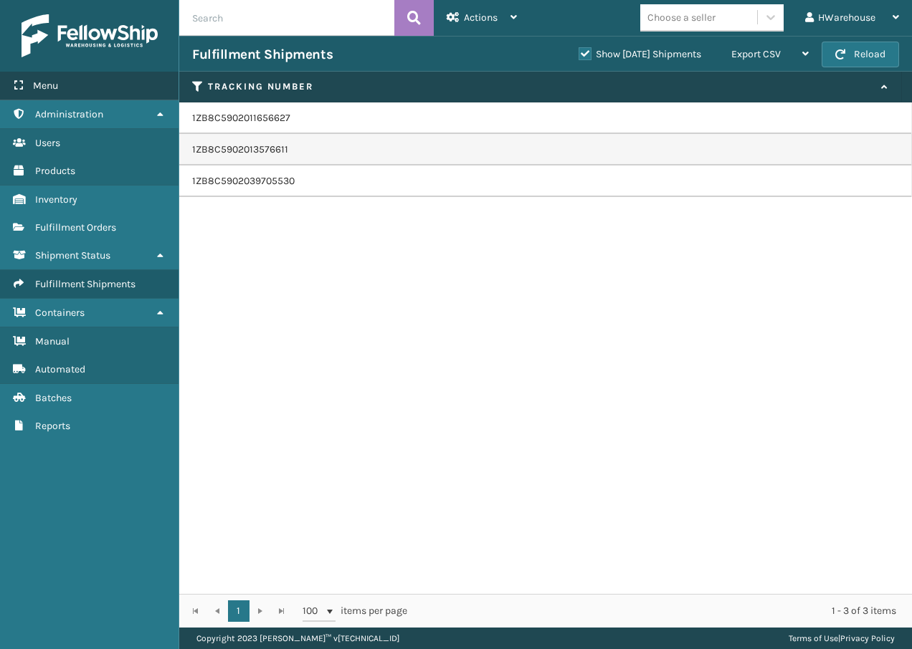
click at [82, 91] on div "Menu" at bounding box center [89, 86] width 178 height 29
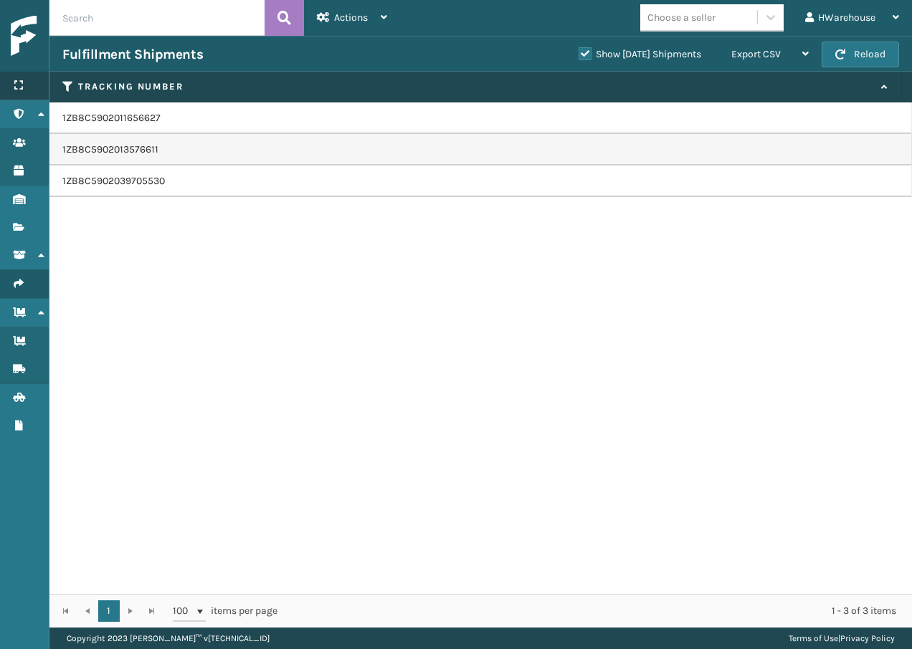
click at [26, 90] on div "Menu" at bounding box center [24, 86] width 49 height 29
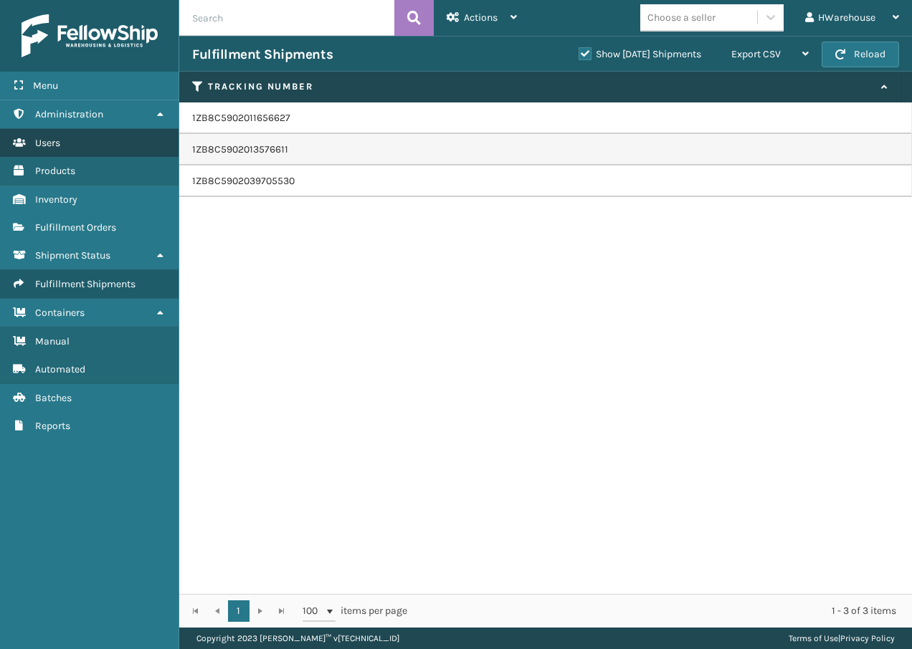
click at [72, 149] on link "Tracking Number Users" at bounding box center [89, 143] width 178 height 28
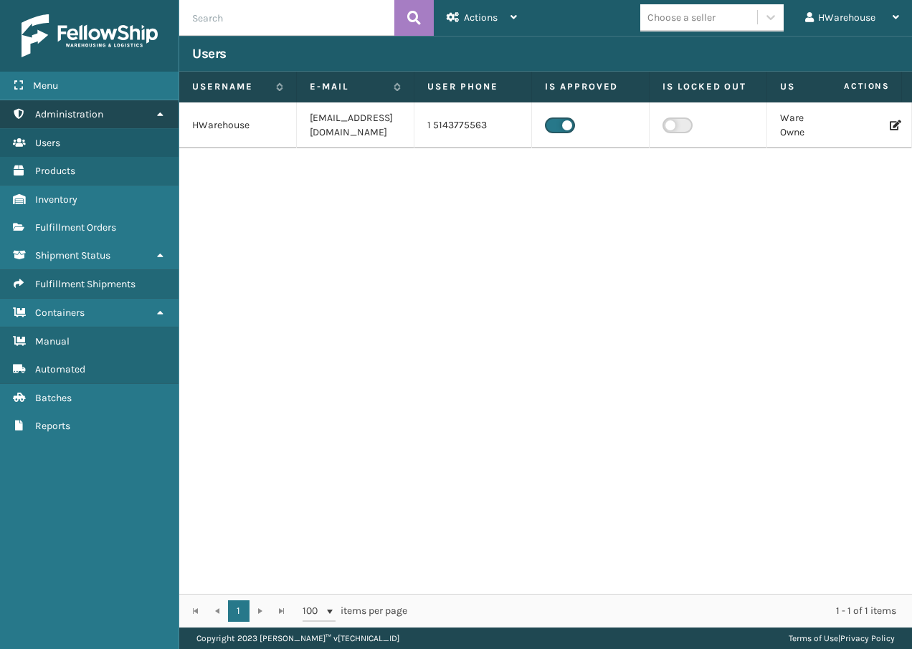
click at [68, 120] on link "Administration" at bounding box center [89, 114] width 178 height 28
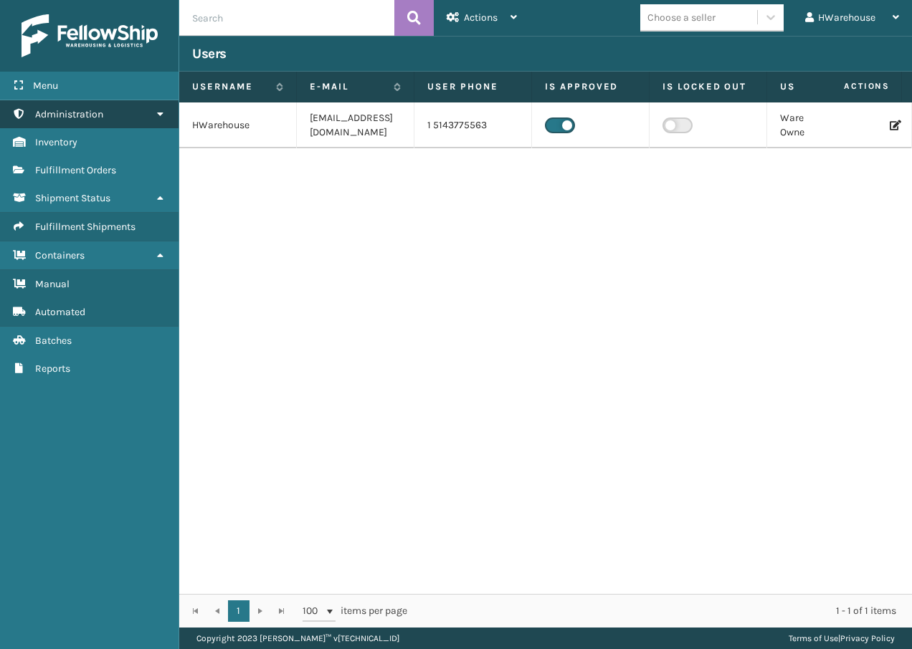
click at [68, 120] on span "Administration" at bounding box center [69, 114] width 68 height 12
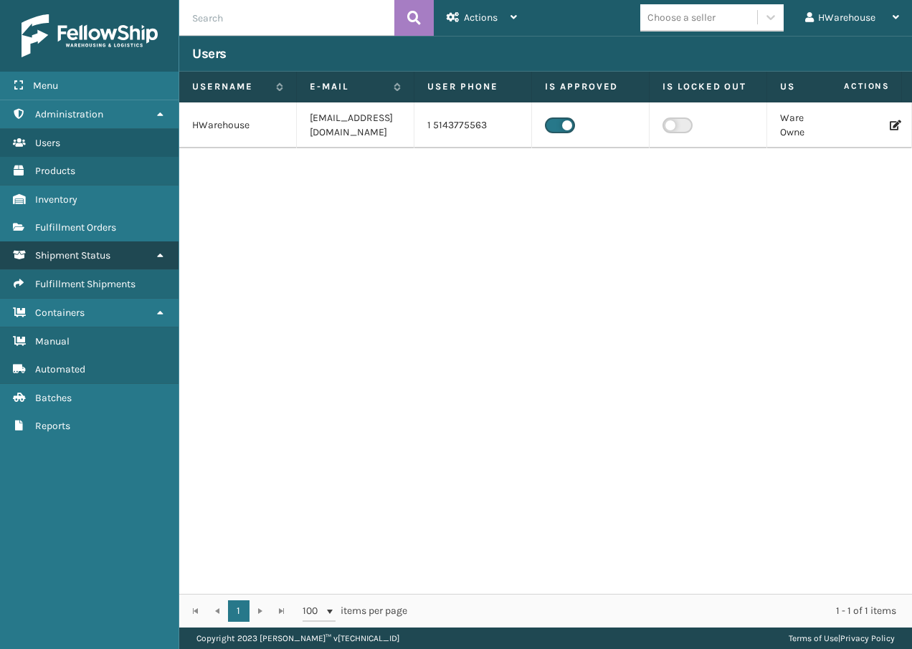
click at [99, 244] on link "Shipment Status Shipment Status" at bounding box center [89, 255] width 178 height 28
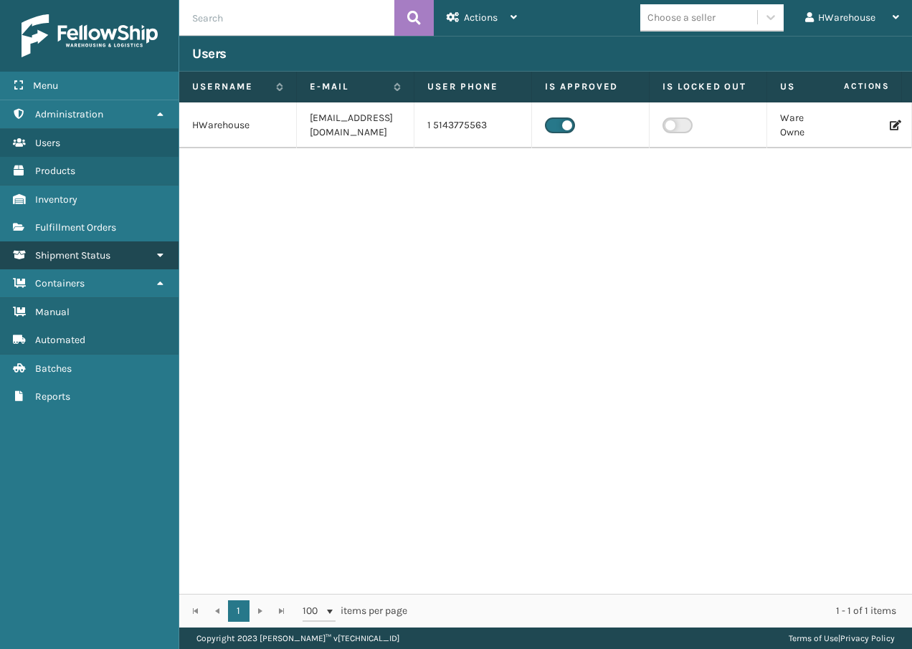
click at [96, 244] on link "Shipment Status Shipment Status" at bounding box center [89, 255] width 178 height 28
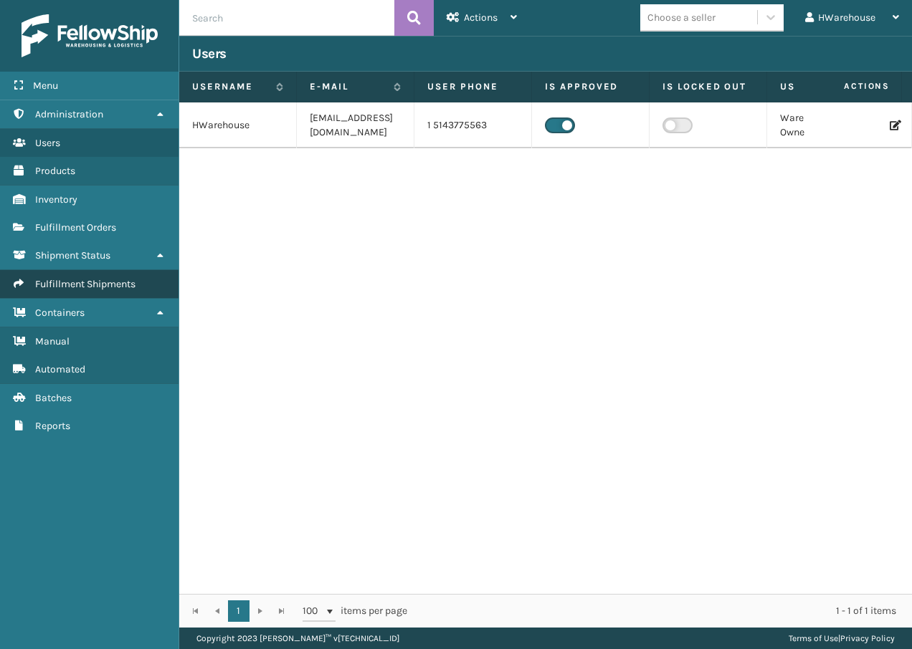
click at [93, 274] on link "Fulfillment Shipments" at bounding box center [89, 284] width 178 height 28
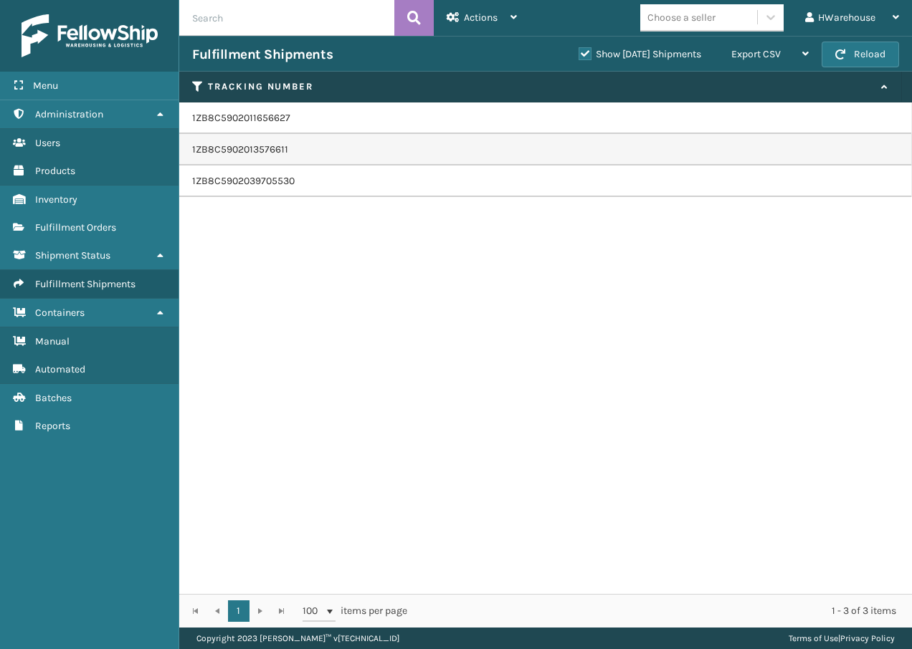
click at [239, 114] on td "1ZB8C5902011656627" at bounding box center [545, 118] width 732 height 32
click at [780, 54] on span "Export CSV" at bounding box center [755, 54] width 49 height 12
click at [560, 133] on td "1ZB8C5902011656627" at bounding box center [545, 118] width 732 height 32
